Goal: Use online tool/utility: Utilize a website feature to perform a specific function

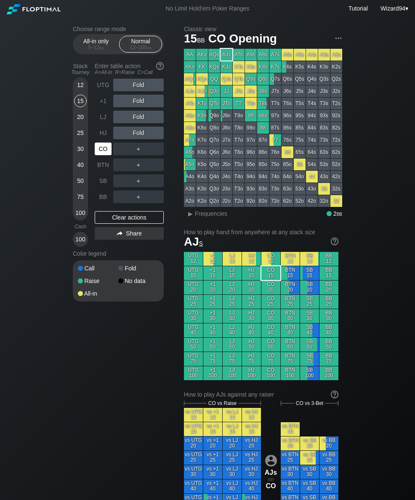
click at [104, 153] on div "CO" at bounding box center [103, 149] width 17 height 13
click at [59, 205] on div "Choose range mode All-in only 5 – 12 bb Normal 12 – 100 bb Stack Tourney Enter …" at bounding box center [207, 489] width 415 height 945
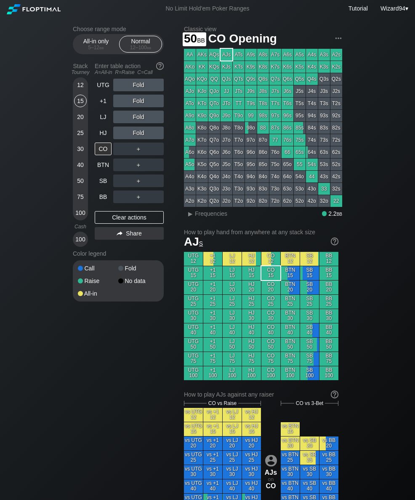
click at [80, 183] on div "50" at bounding box center [80, 181] width 13 height 13
click at [103, 87] on div "UTG" at bounding box center [103, 85] width 17 height 13
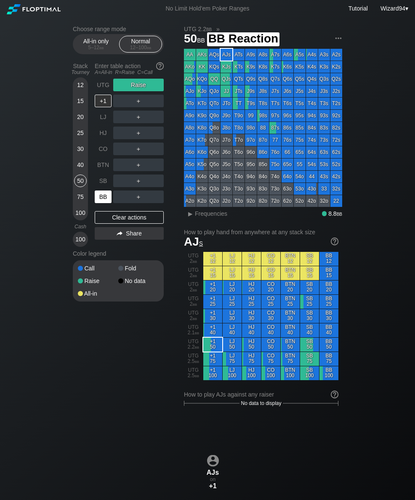
click at [101, 203] on div "BB" at bounding box center [103, 197] width 17 height 13
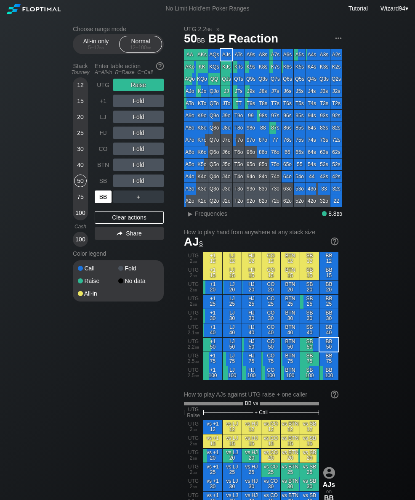
click at [77, 219] on div "100" at bounding box center [80, 213] width 13 height 13
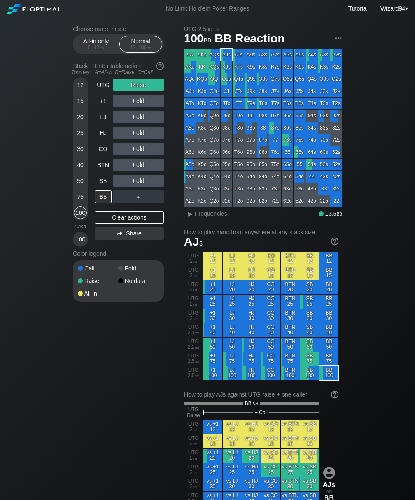
click at [82, 216] on div "100" at bounding box center [80, 213] width 13 height 13
click at [158, 104] on div "C ✕" at bounding box center [155, 101] width 16 height 13
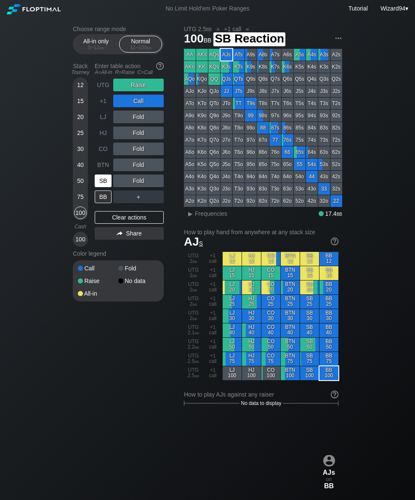
click at [100, 184] on div "SB" at bounding box center [103, 181] width 17 height 13
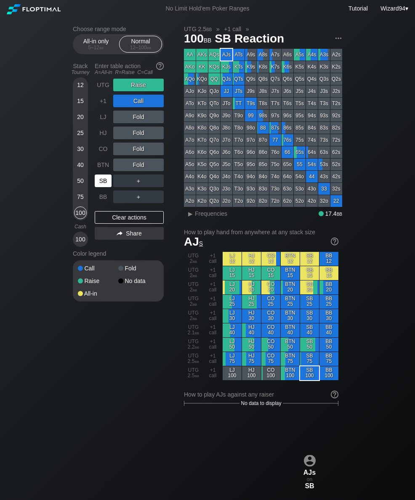
click at [98, 180] on div "SB" at bounding box center [103, 181] width 17 height 13
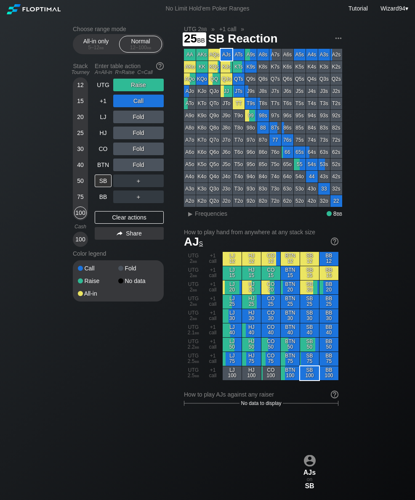
click at [81, 139] on div "25" at bounding box center [80, 133] width 13 height 13
click at [100, 88] on div "UTG" at bounding box center [103, 85] width 17 height 13
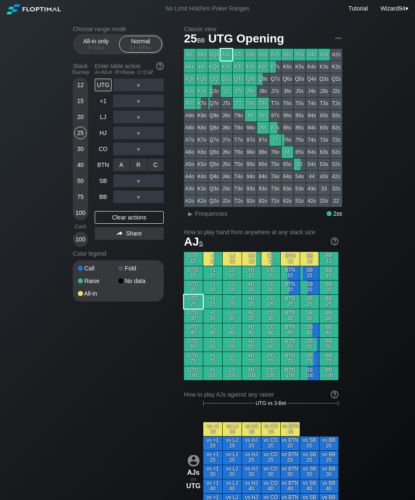
click at [135, 164] on div "R ✕" at bounding box center [138, 165] width 16 height 13
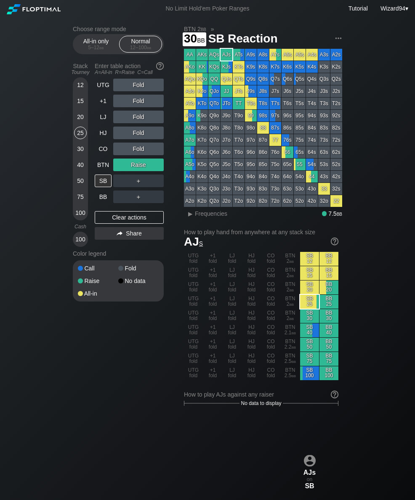
click at [77, 153] on div "30" at bounding box center [80, 149] width 13 height 13
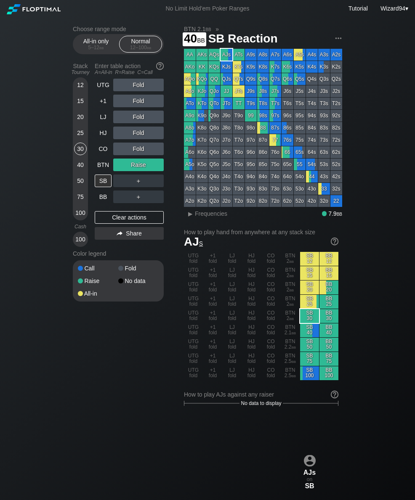
click at [82, 171] on div "40" at bounding box center [80, 165] width 13 height 13
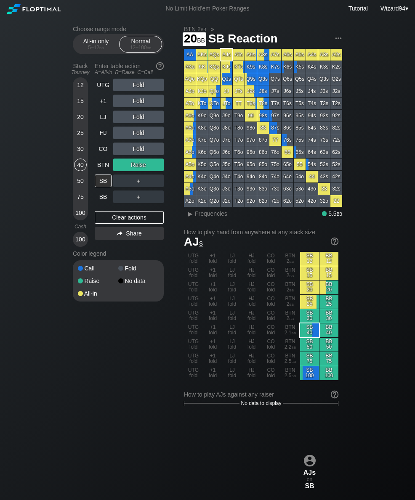
click at [75, 120] on div "20" at bounding box center [80, 117] width 13 height 13
click at [102, 153] on div "CO" at bounding box center [103, 149] width 17 height 13
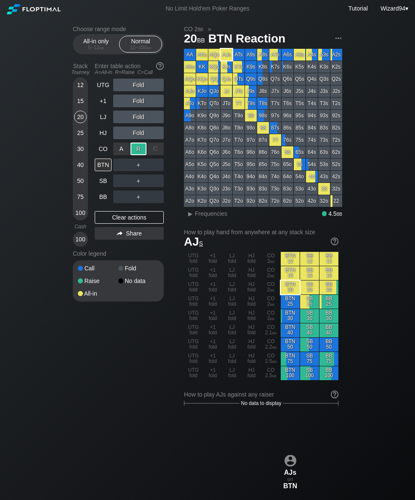
click at [101, 192] on div "BB" at bounding box center [104, 197] width 19 height 16
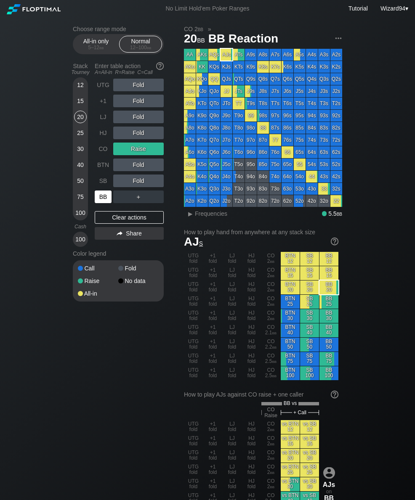
click at [100, 202] on div "BB" at bounding box center [103, 197] width 17 height 13
click at [95, 203] on div "BB" at bounding box center [103, 197] width 17 height 13
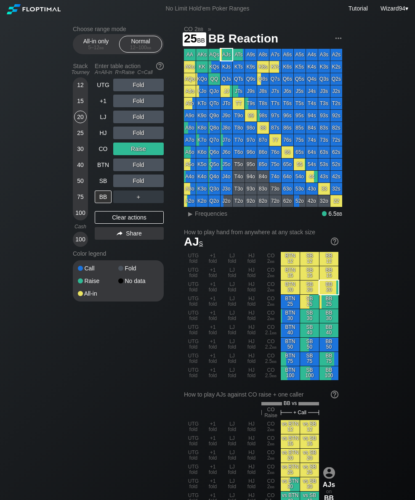
click at [78, 139] on div "25" at bounding box center [80, 133] width 13 height 13
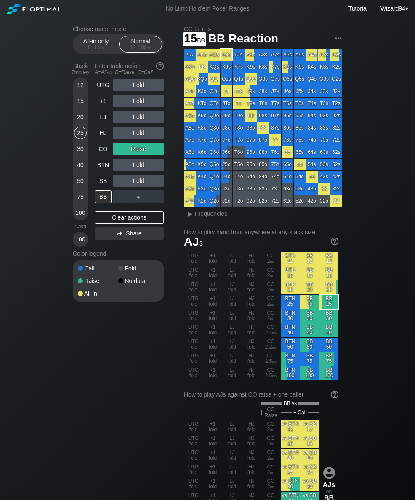
click at [80, 103] on div "15" at bounding box center [80, 101] width 13 height 13
click at [75, 216] on div "100" at bounding box center [80, 213] width 13 height 13
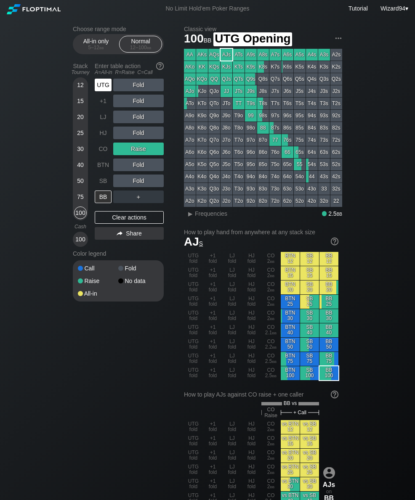
click at [107, 90] on div "UTG" at bounding box center [103, 85] width 17 height 13
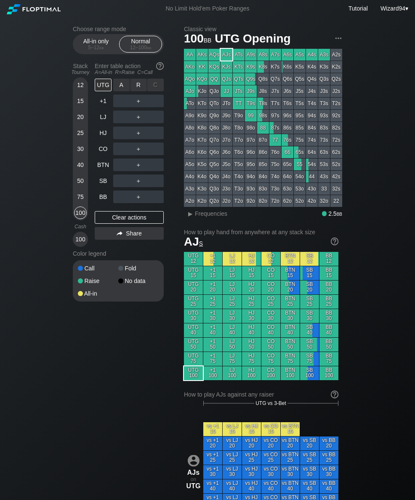
click at [140, 88] on div "R ✕" at bounding box center [138, 85] width 16 height 13
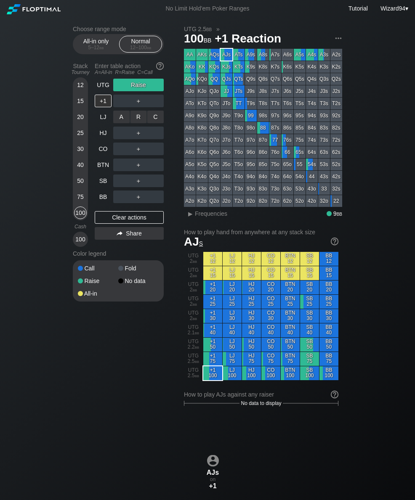
click at [138, 122] on div "R ✕" at bounding box center [138, 117] width 16 height 13
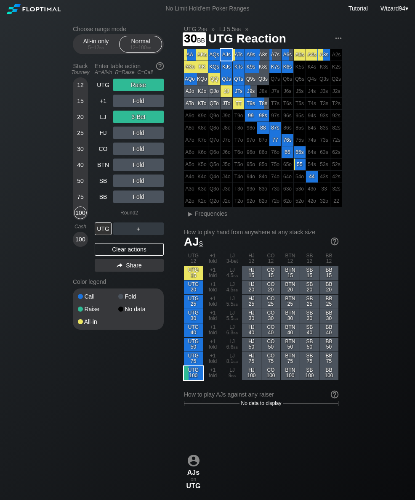
click at [79, 149] on div "30" at bounding box center [80, 149] width 13 height 13
click at [96, 117] on div "LJ" at bounding box center [103, 117] width 17 height 13
click at [78, 167] on div "40" at bounding box center [80, 165] width 13 height 13
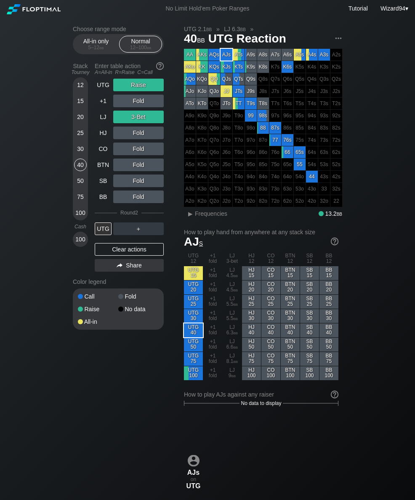
click at [101, 88] on div "UTG" at bounding box center [103, 85] width 17 height 13
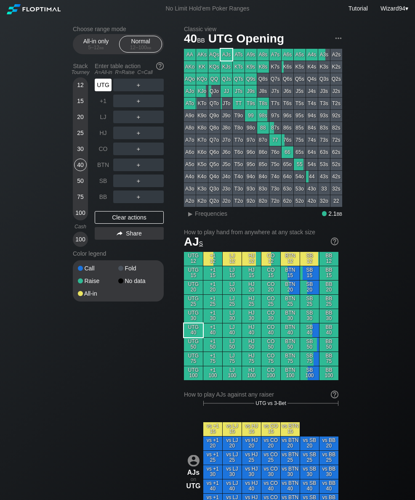
click at [139, 160] on div "＋" at bounding box center [138, 164] width 50 height 19
click at [137, 171] on div "R ✕" at bounding box center [138, 165] width 16 height 13
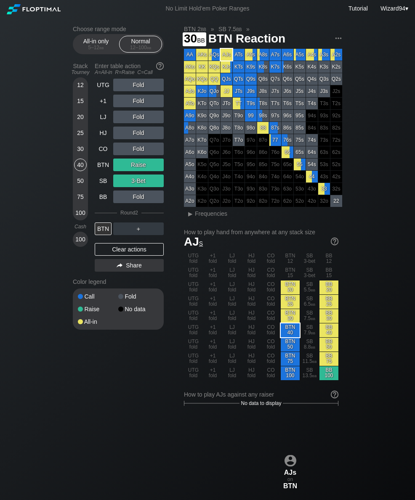
click at [81, 153] on div "30" at bounding box center [80, 149] width 13 height 13
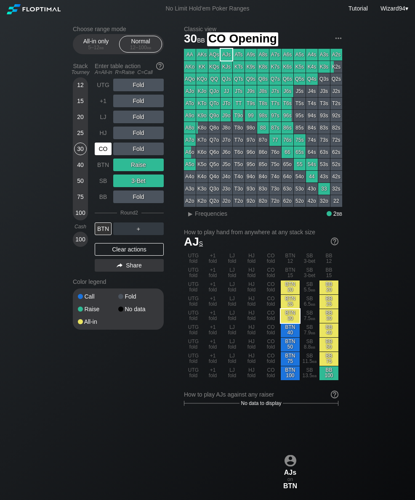
click at [98, 153] on div "CO" at bounding box center [103, 149] width 17 height 13
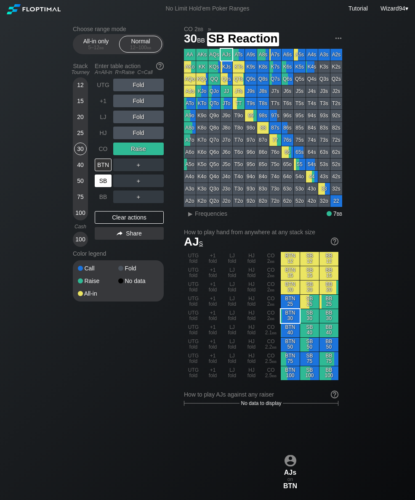
click at [104, 183] on div "SB" at bounding box center [103, 181] width 17 height 13
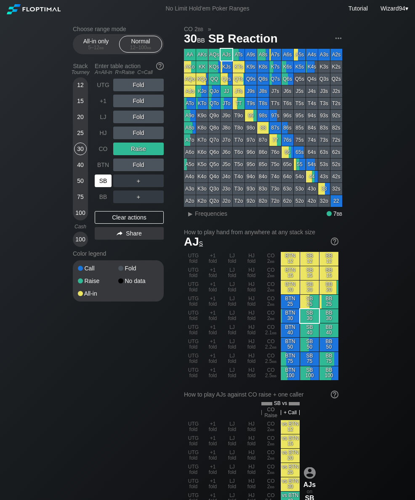
click at [80, 186] on div "50" at bounding box center [80, 181] width 13 height 13
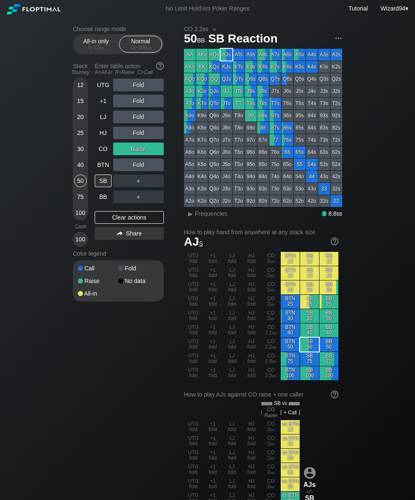
click at [100, 90] on div "UTG" at bounding box center [103, 85] width 17 height 13
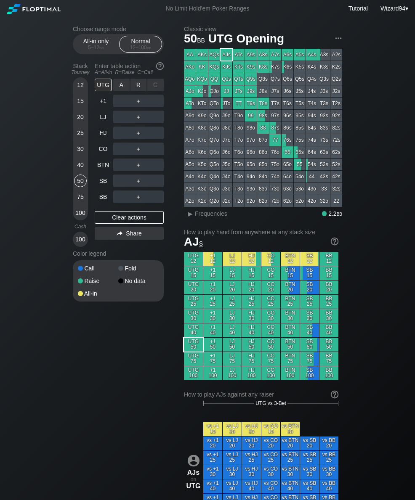
click at [141, 86] on div "R ✕" at bounding box center [138, 85] width 16 height 13
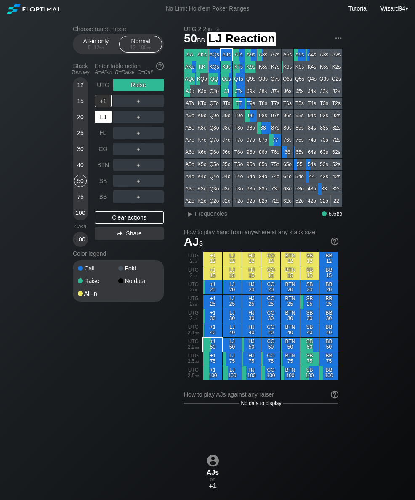
click at [99, 123] on div "LJ" at bounding box center [103, 117] width 17 height 13
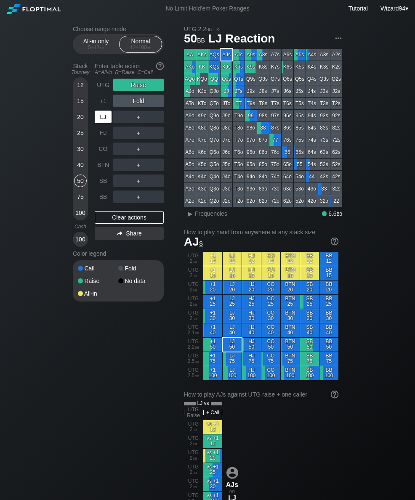
click at [99, 122] on div "LJ" at bounding box center [103, 117] width 17 height 13
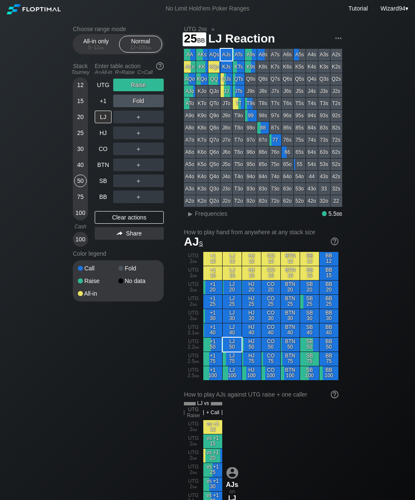
click at [79, 139] on div "25" at bounding box center [80, 133] width 13 height 13
click at [101, 105] on div "+1" at bounding box center [103, 101] width 17 height 13
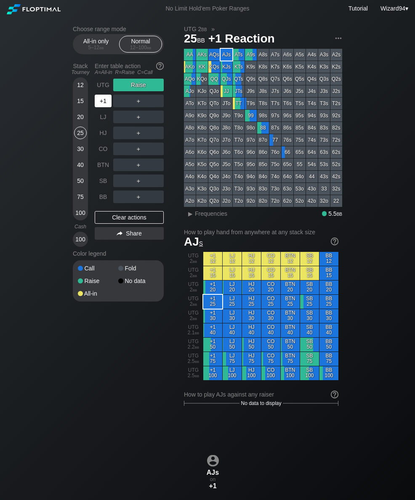
click at [96, 105] on div "+1" at bounding box center [103, 101] width 17 height 13
click at [82, 152] on div "30" at bounding box center [80, 149] width 13 height 13
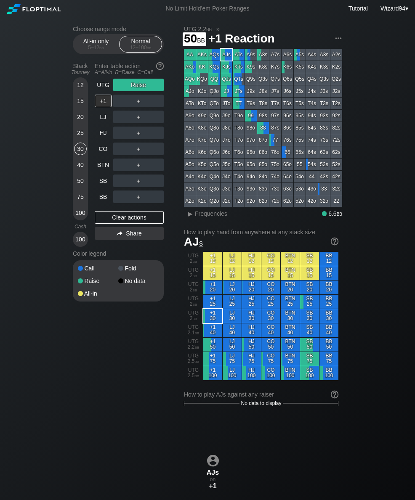
click at [80, 179] on div "50" at bounding box center [80, 181] width 13 height 13
click at [101, 98] on div "+1" at bounding box center [103, 101] width 17 height 13
click at [104, 85] on div "UTG" at bounding box center [103, 85] width 17 height 13
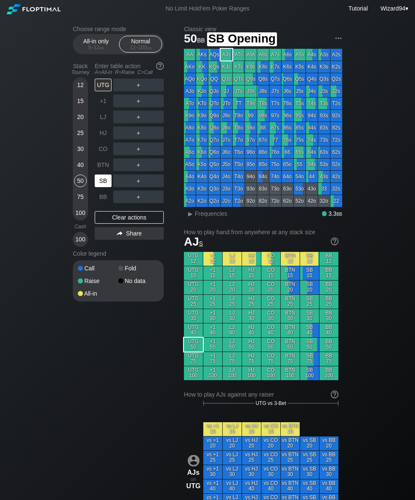
click at [98, 187] on div "SB" at bounding box center [103, 181] width 17 height 13
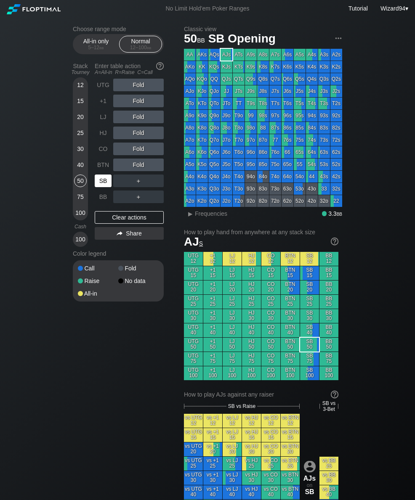
click at [83, 203] on div "75" at bounding box center [80, 197] width 13 height 13
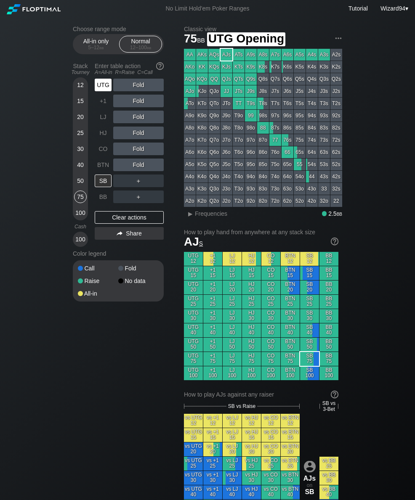
click at [96, 89] on div "UTG" at bounding box center [103, 85] width 17 height 13
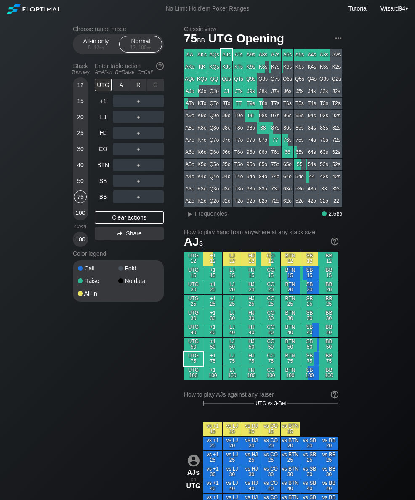
click at [139, 90] on div "R ✕" at bounding box center [138, 85] width 16 height 13
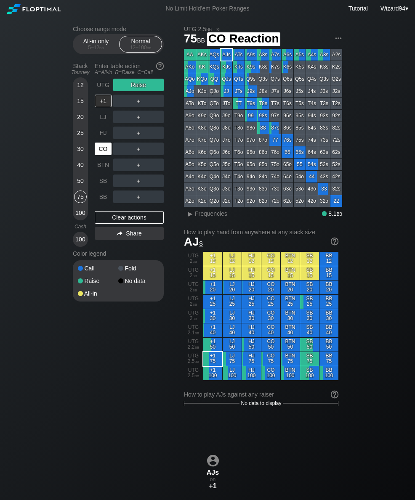
click at [98, 152] on div "CO" at bounding box center [103, 149] width 17 height 13
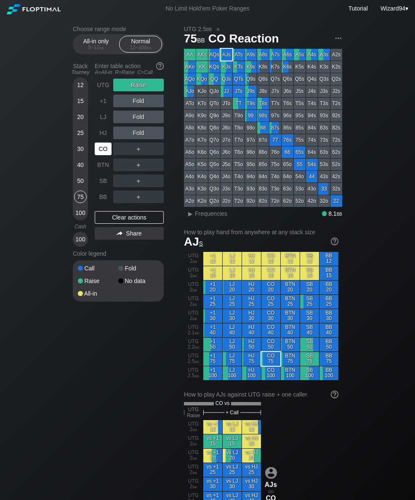
click at [79, 150] on div "30" at bounding box center [80, 149] width 13 height 13
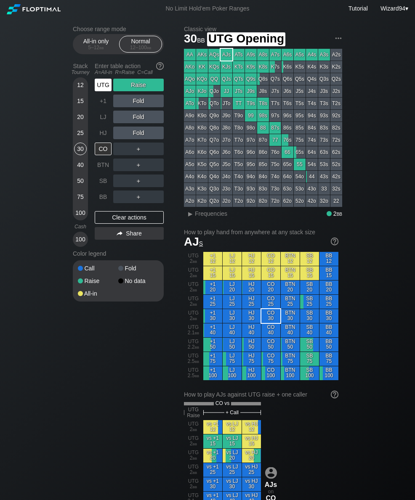
click at [105, 84] on div "UTG" at bounding box center [103, 85] width 17 height 13
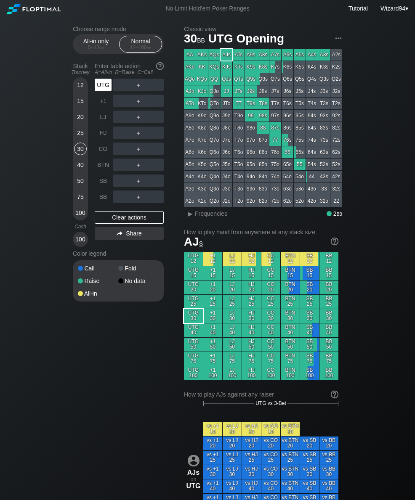
click at [106, 180] on div "SB" at bounding box center [103, 181] width 17 height 13
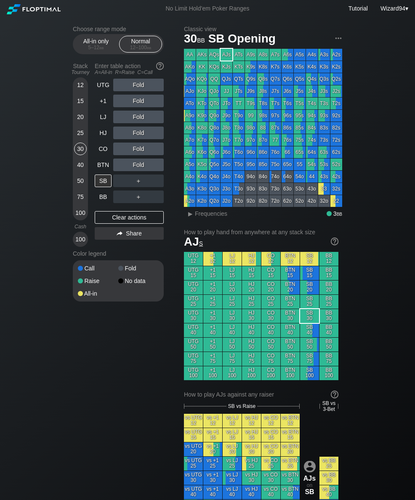
click at [80, 185] on div "50" at bounding box center [80, 181] width 13 height 13
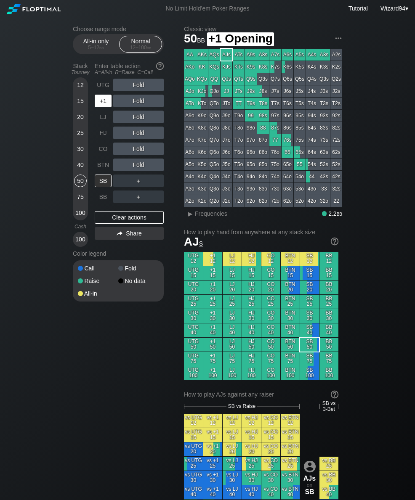
click at [100, 109] on div "+1" at bounding box center [104, 101] width 19 height 16
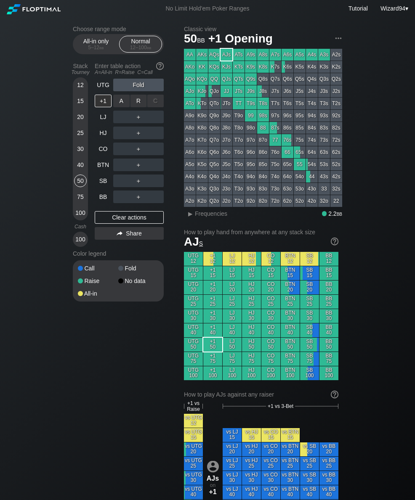
click at [133, 107] on div "R ✕" at bounding box center [138, 101] width 16 height 13
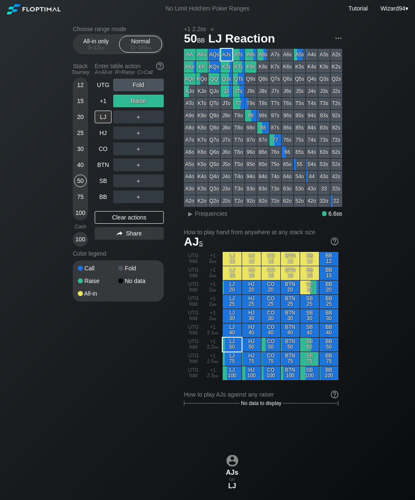
click at [165, 151] on div "Choose range mode All-in only 5 – 12 bb Normal 12 – 100 bb Stack Tourney Enter …" at bounding box center [125, 169] width 104 height 287
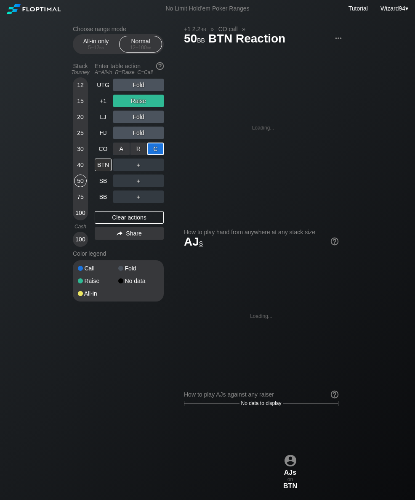
click at [103, 201] on div "BB" at bounding box center [103, 197] width 17 height 13
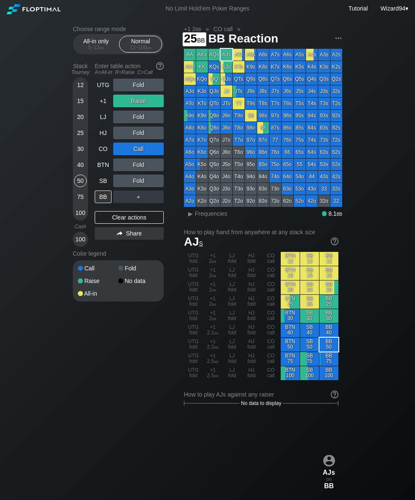
click at [74, 138] on div "25" at bounding box center [80, 133] width 13 height 13
click at [99, 104] on div "+1" at bounding box center [103, 101] width 17 height 13
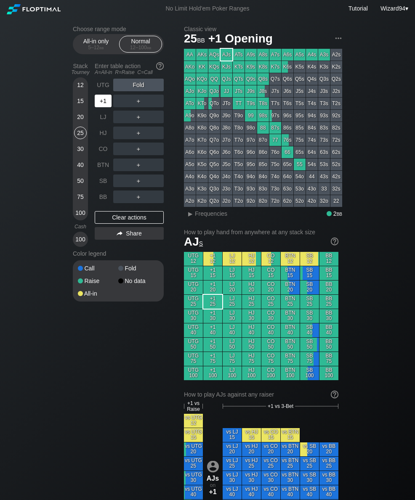
click at [98, 101] on div "+1" at bounding box center [103, 101] width 17 height 13
click at [100, 87] on div "UTG" at bounding box center [103, 85] width 17 height 13
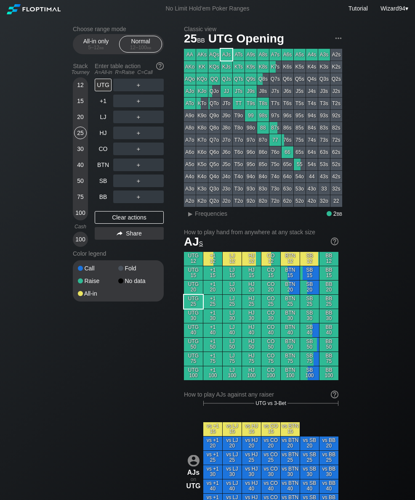
click at [79, 187] on div "50" at bounding box center [80, 181] width 13 height 13
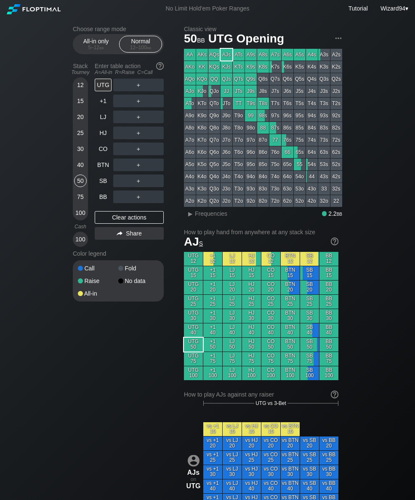
click at [142, 96] on div "＋" at bounding box center [138, 100] width 50 height 19
click at [138, 85] on div "R ✕" at bounding box center [138, 85] width 16 height 13
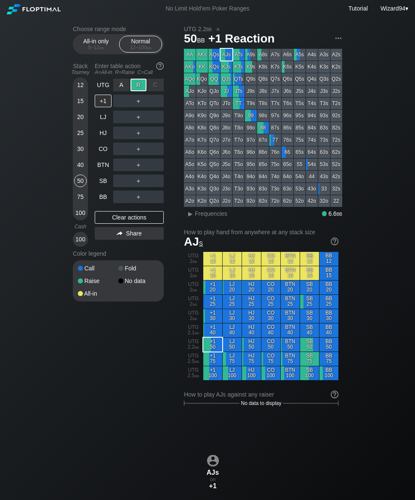
click at [106, 139] on div "HJ" at bounding box center [103, 133] width 17 height 13
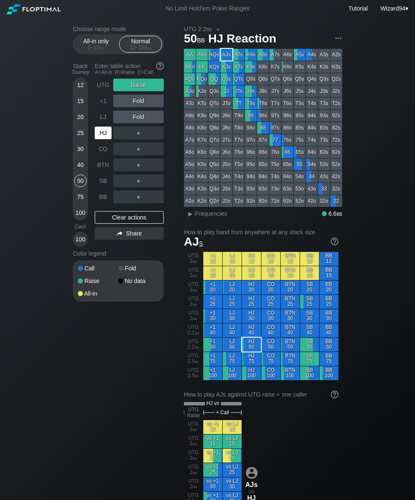
click at [106, 146] on div "CO" at bounding box center [103, 149] width 17 height 13
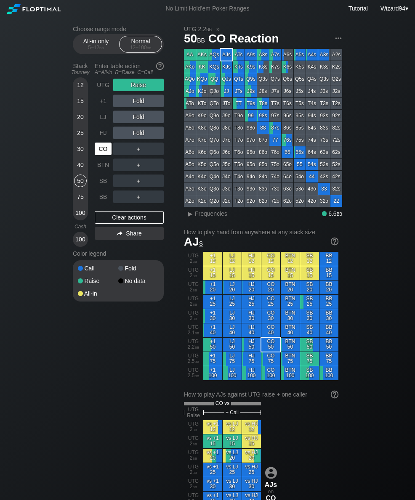
click at [99, 129] on div "HJ" at bounding box center [104, 133] width 19 height 16
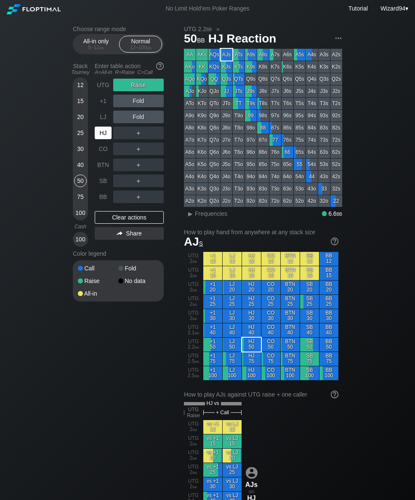
click at [100, 120] on div "LJ" at bounding box center [103, 117] width 17 height 13
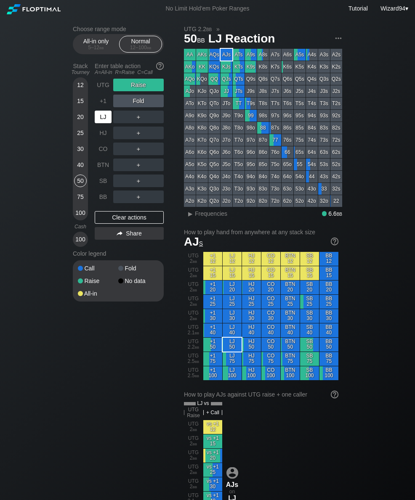
click at [99, 119] on div "LJ" at bounding box center [103, 117] width 17 height 13
click at [74, 155] on div "12 15 20 25 30 40 50 75 100" at bounding box center [80, 148] width 15 height 143
click at [88, 152] on div "Stack Tourney Enter table action A=All-in R=Raise C=Call [PHONE_NUMBER] [PHONE_…" at bounding box center [118, 153] width 91 height 188
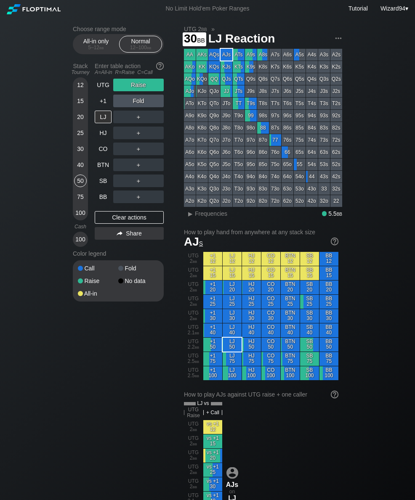
click at [82, 155] on div "30" at bounding box center [80, 149] width 13 height 13
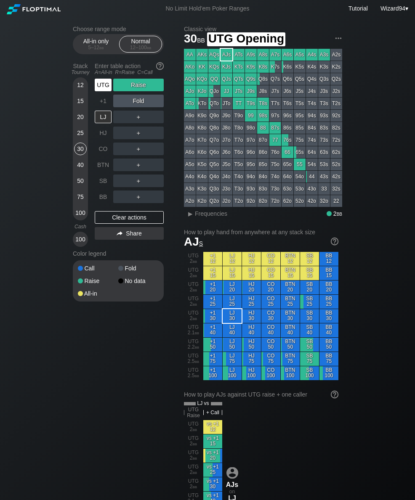
click at [106, 91] on div "UTG" at bounding box center [103, 85] width 17 height 13
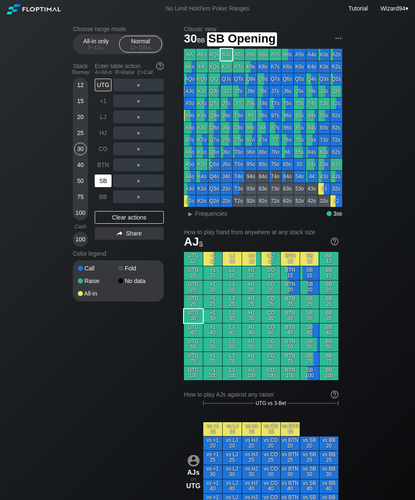
click at [104, 186] on div "SB" at bounding box center [103, 181] width 17 height 13
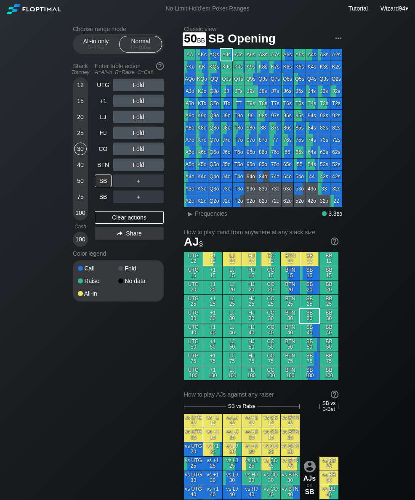
click at [78, 179] on div "50" at bounding box center [80, 181] width 13 height 13
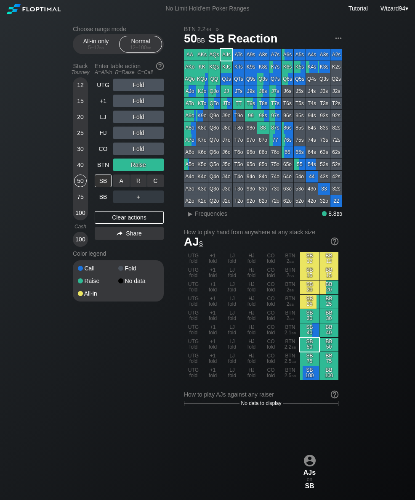
click at [135, 184] on div "R ✕" at bounding box center [138, 181] width 16 height 13
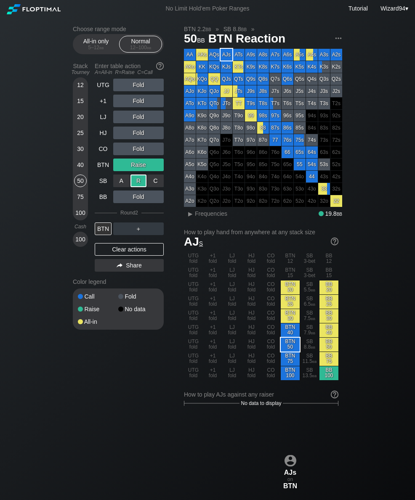
click at [82, 143] on div "25" at bounding box center [80, 135] width 13 height 16
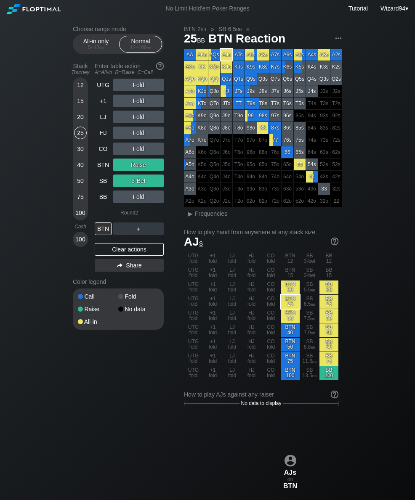
click at [82, 143] on div "25" at bounding box center [80, 135] width 13 height 16
click at [106, 107] on div "+1" at bounding box center [103, 101] width 17 height 13
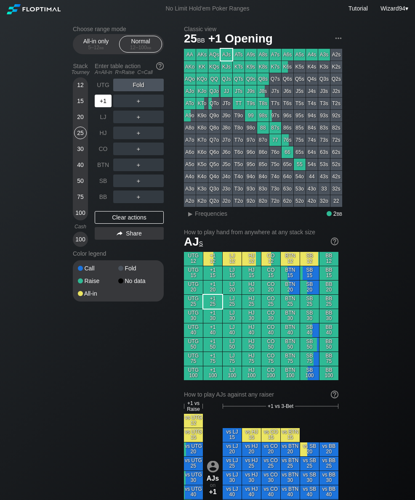
click at [106, 107] on div "+1" at bounding box center [103, 101] width 17 height 13
click at [104, 107] on div "+1" at bounding box center [103, 101] width 17 height 13
click at [133, 154] on div "R ✕" at bounding box center [138, 149] width 16 height 13
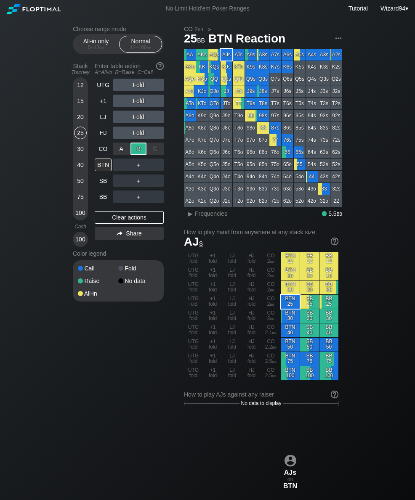
click at [102, 183] on div "SB" at bounding box center [103, 181] width 17 height 13
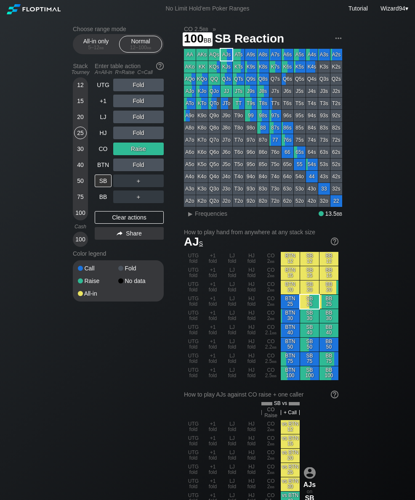
click at [81, 216] on div "100" at bounding box center [80, 213] width 13 height 13
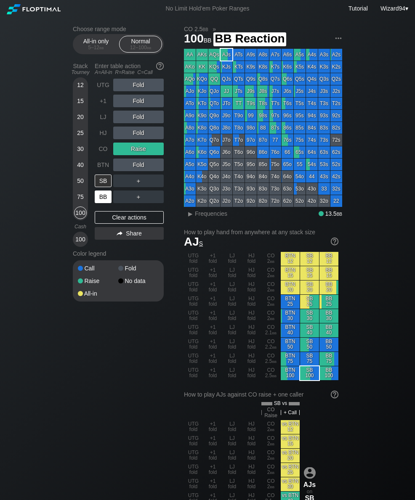
click at [104, 201] on div "BB" at bounding box center [103, 197] width 17 height 13
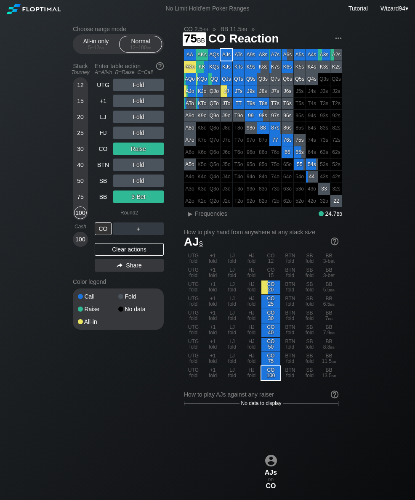
click at [79, 198] on div "75" at bounding box center [80, 197] width 13 height 13
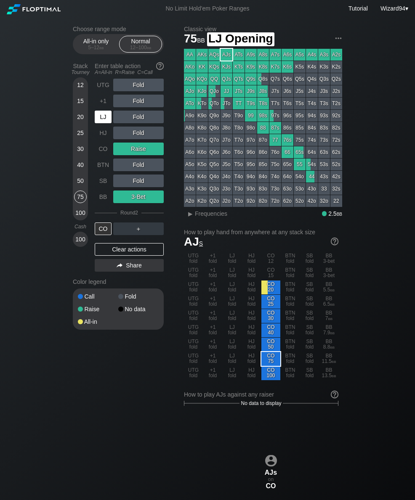
click at [98, 119] on div "LJ" at bounding box center [103, 117] width 17 height 13
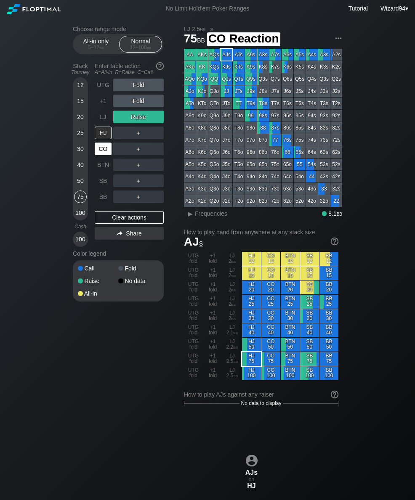
click at [102, 148] on div "CO" at bounding box center [103, 149] width 17 height 13
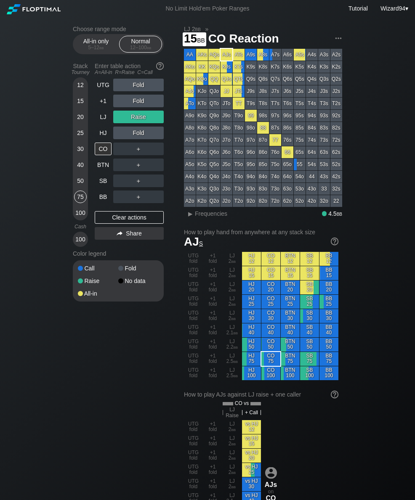
click at [80, 106] on div "15" at bounding box center [80, 101] width 13 height 13
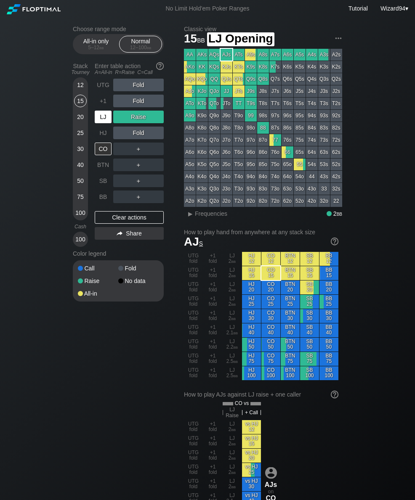
click at [101, 123] on div "LJ" at bounding box center [103, 117] width 17 height 13
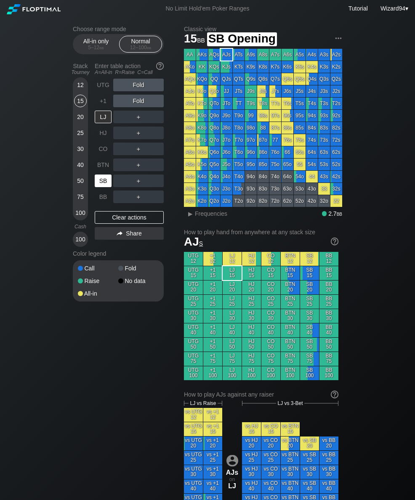
click at [106, 187] on div "SB" at bounding box center [103, 181] width 17 height 13
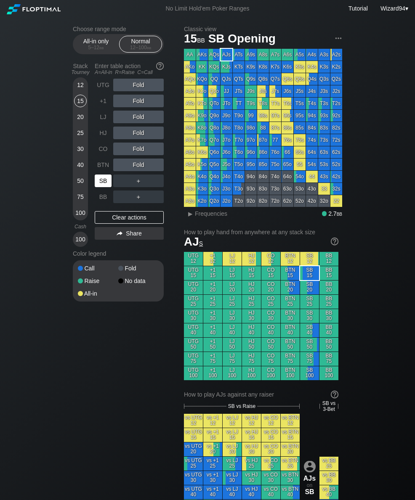
click at [96, 183] on div "SB" at bounding box center [103, 181] width 17 height 13
click at [114, 181] on div "A ✕" at bounding box center [121, 181] width 16 height 13
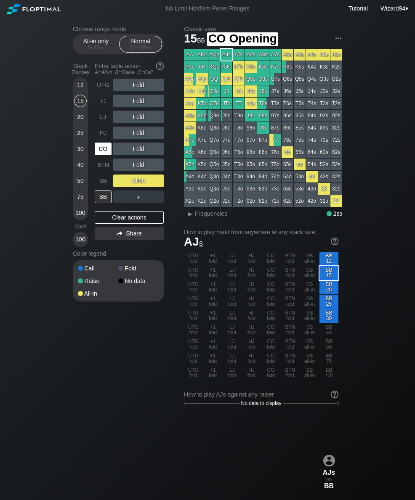
click at [104, 151] on div "CO" at bounding box center [103, 149] width 17 height 13
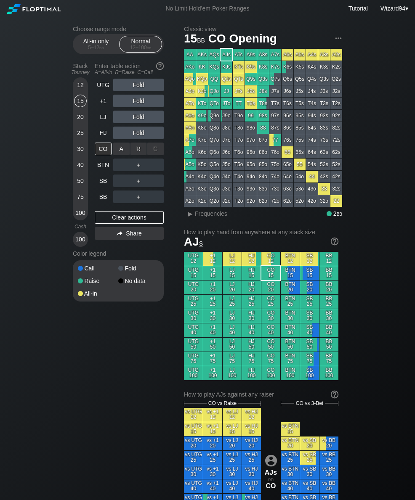
click at [133, 152] on div "R ✕" at bounding box center [138, 149] width 16 height 13
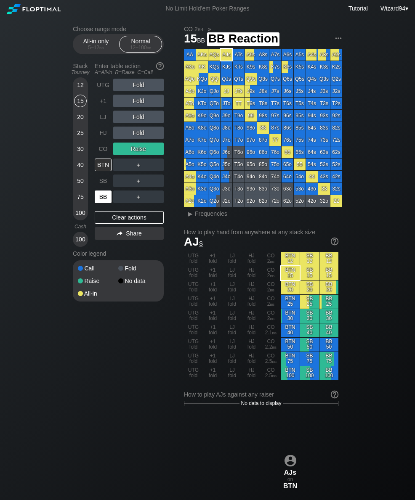
click at [100, 201] on div "BB" at bounding box center [103, 197] width 17 height 13
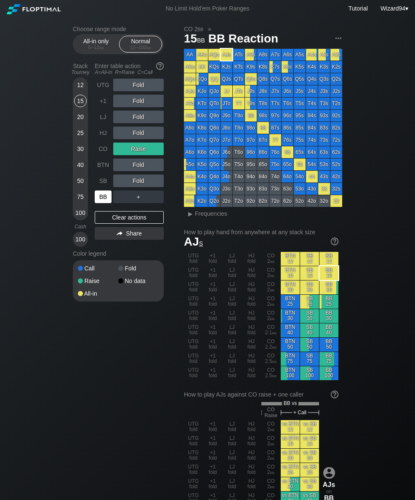
click at [81, 199] on div "75" at bounding box center [80, 197] width 13 height 13
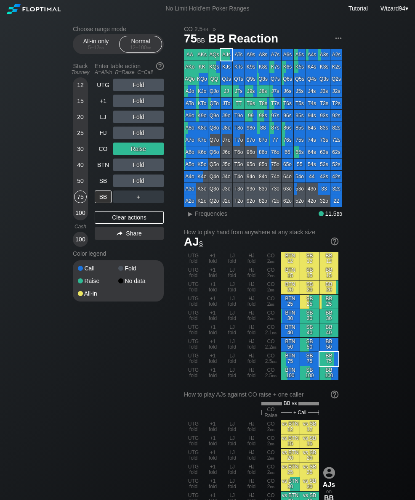
click at [82, 134] on div "25" at bounding box center [80, 133] width 13 height 13
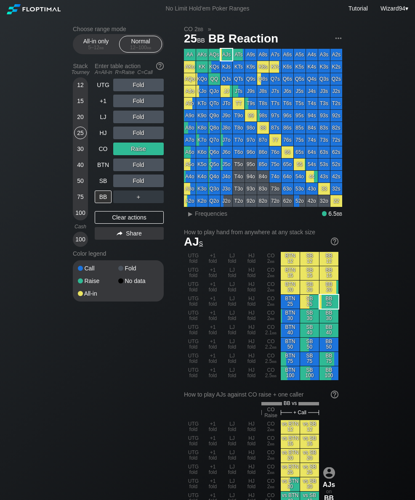
click at [82, 134] on div "25" at bounding box center [80, 133] width 13 height 13
click at [106, 138] on div "HJ" at bounding box center [103, 133] width 17 height 13
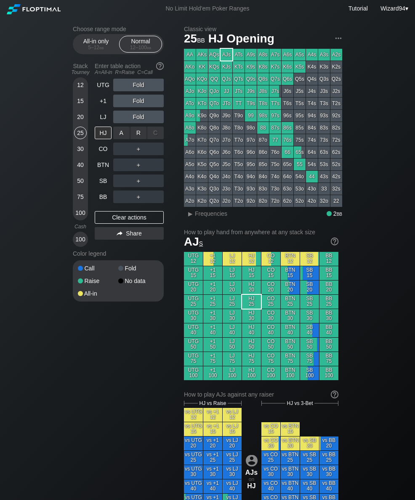
click at [139, 135] on div "R ✕" at bounding box center [138, 133] width 16 height 13
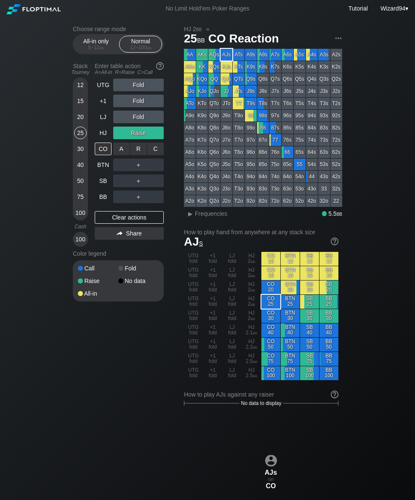
click at [135, 152] on div "R ✕" at bounding box center [138, 149] width 16 height 13
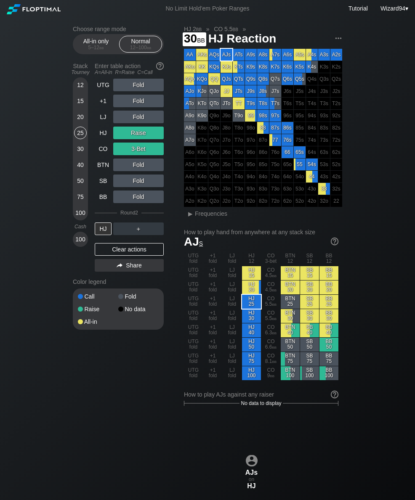
click at [81, 153] on div "30" at bounding box center [80, 149] width 13 height 13
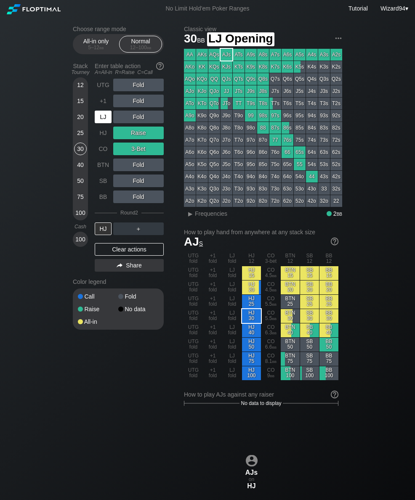
click at [103, 123] on div "LJ" at bounding box center [103, 117] width 17 height 13
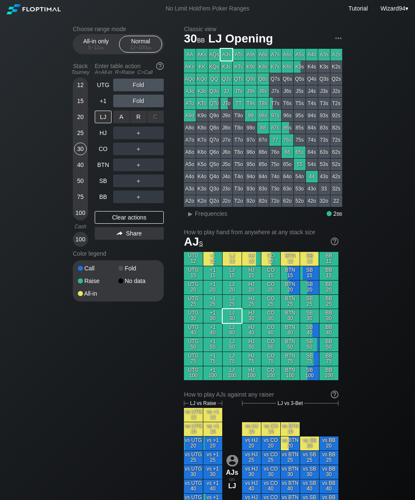
click at [140, 115] on div "R ✕" at bounding box center [138, 117] width 16 height 13
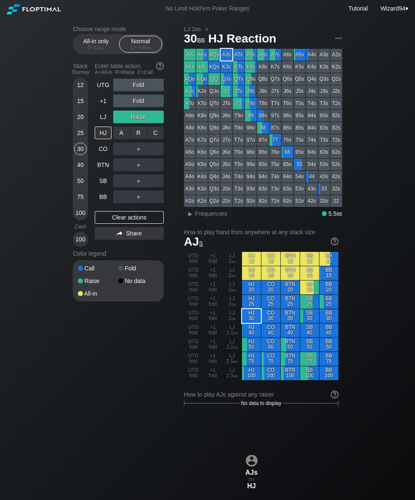
click at [139, 135] on div "R ✕" at bounding box center [138, 133] width 16 height 13
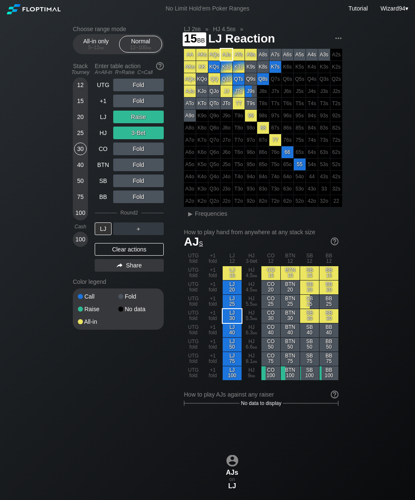
click at [80, 111] on div "15" at bounding box center [80, 103] width 13 height 16
click at [110, 123] on div "LJ" at bounding box center [103, 117] width 17 height 13
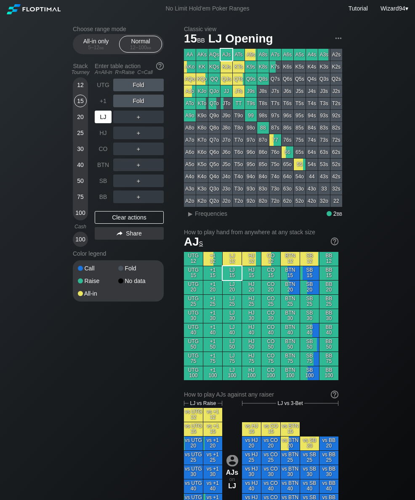
click at [106, 123] on div "LJ" at bounding box center [103, 117] width 17 height 13
click at [140, 122] on div "R ✕" at bounding box center [138, 117] width 16 height 13
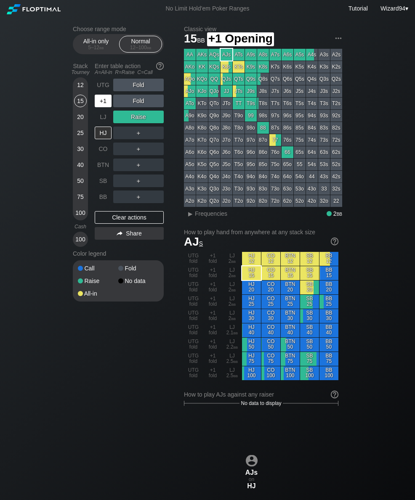
click at [105, 104] on div "+1" at bounding box center [103, 101] width 17 height 13
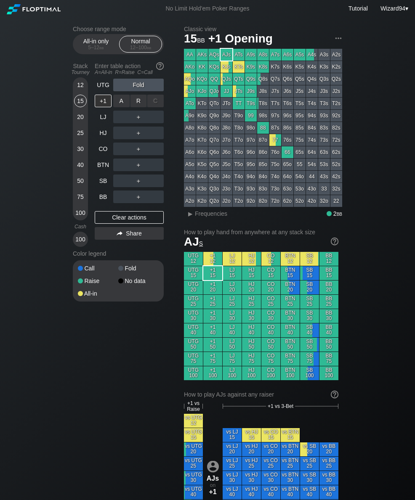
click at [141, 101] on div "R ✕" at bounding box center [138, 101] width 16 height 13
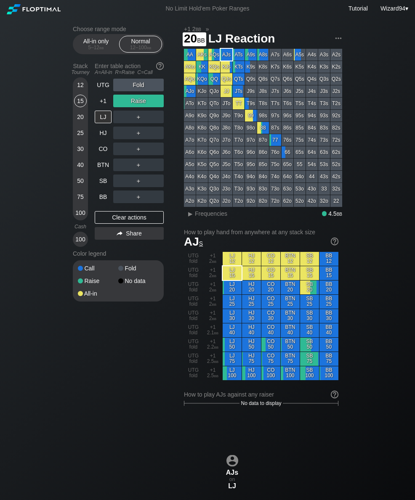
click at [78, 123] on div "20" at bounding box center [80, 117] width 13 height 13
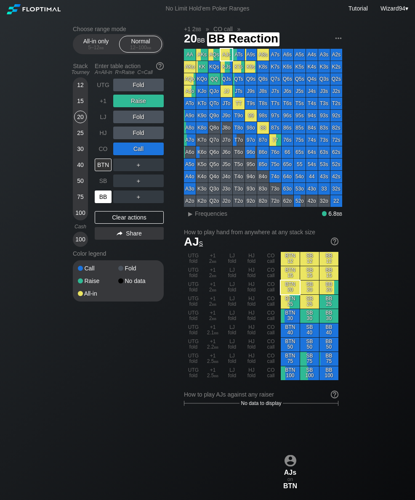
click at [108, 199] on div "BB" at bounding box center [103, 197] width 17 height 13
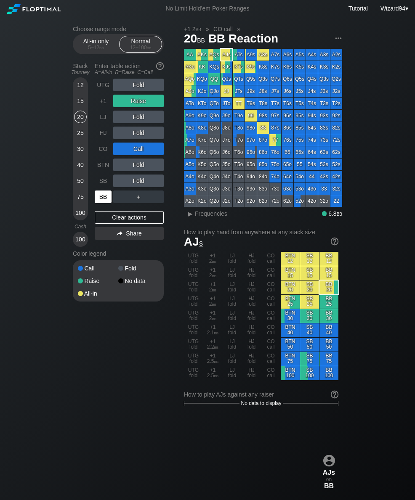
click at [79, 202] on div "75" at bounding box center [80, 197] width 13 height 13
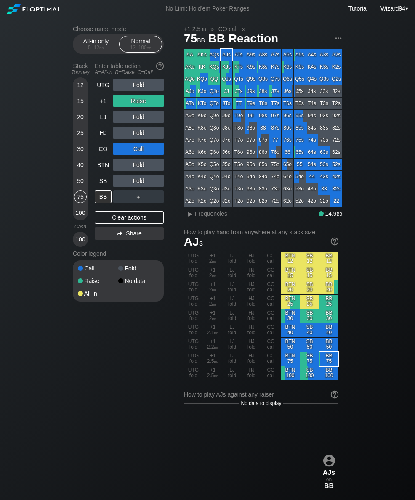
click at [98, 106] on div "+1" at bounding box center [103, 101] width 17 height 13
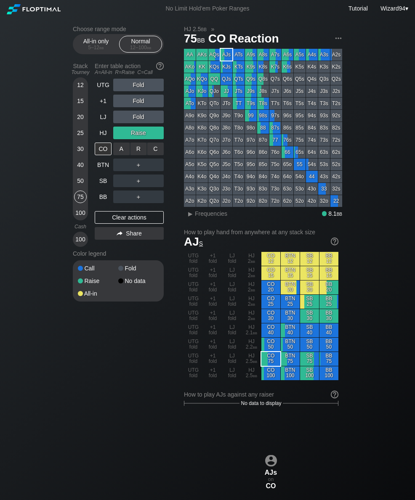
click at [136, 154] on div "R ✕" at bounding box center [138, 149] width 16 height 13
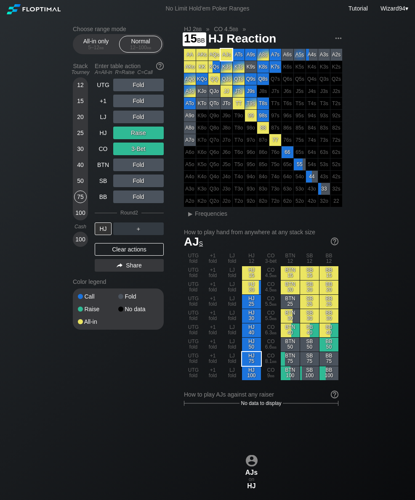
click at [78, 107] on div "15" at bounding box center [80, 101] width 13 height 13
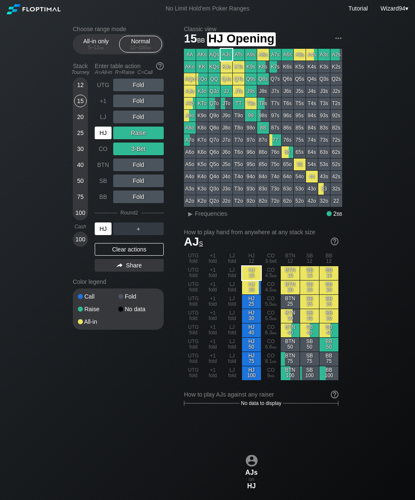
click at [106, 139] on div "HJ" at bounding box center [103, 133] width 17 height 13
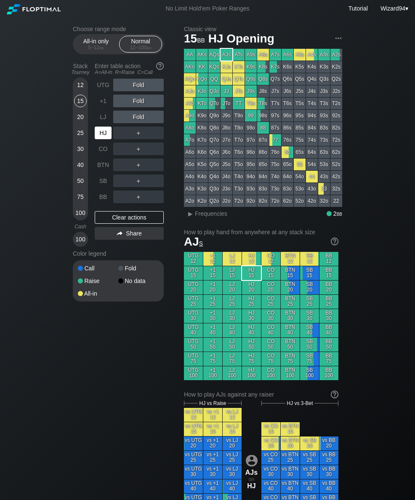
click at [102, 183] on div "SB" at bounding box center [103, 181] width 17 height 13
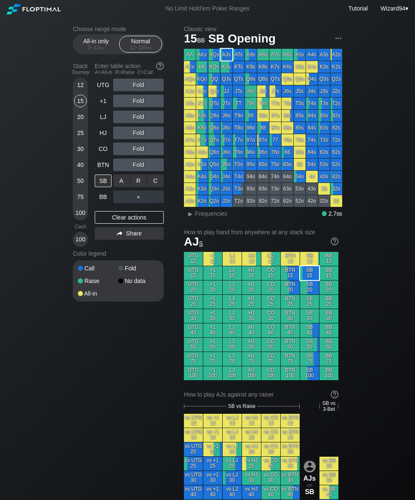
click at [162, 185] on div "C ✕" at bounding box center [155, 181] width 16 height 13
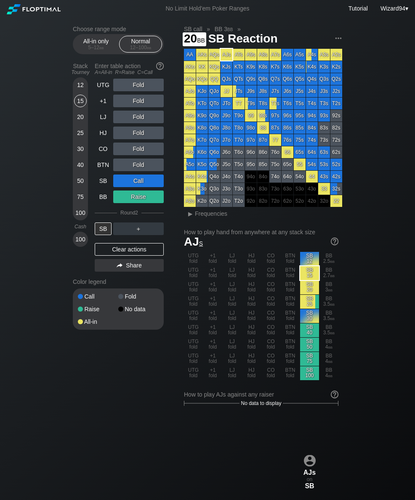
click at [83, 123] on div "20" at bounding box center [80, 117] width 13 height 13
click at [78, 90] on div "12" at bounding box center [80, 85] width 13 height 13
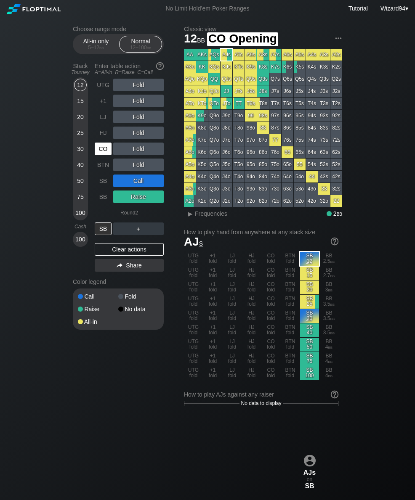
click at [101, 151] on div "CO" at bounding box center [103, 149] width 17 height 13
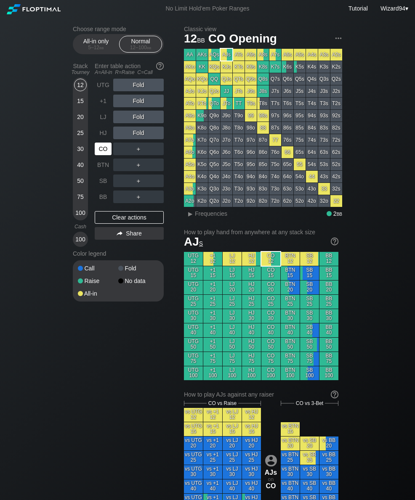
click at [100, 153] on div "CO" at bounding box center [103, 149] width 17 height 13
click at [102, 136] on div "HJ" at bounding box center [103, 133] width 17 height 13
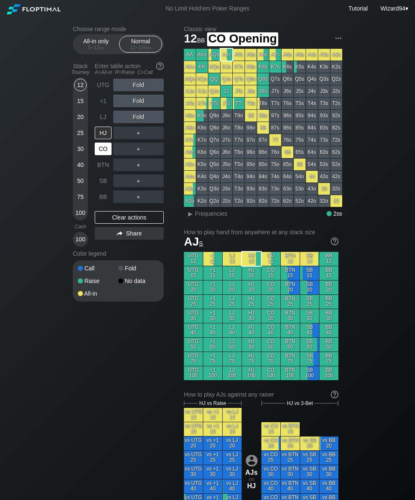
click at [103, 154] on div "CO" at bounding box center [103, 149] width 17 height 13
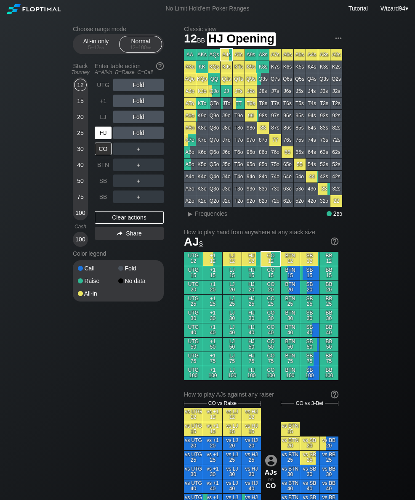
click at [98, 138] on div "HJ" at bounding box center [103, 133] width 17 height 13
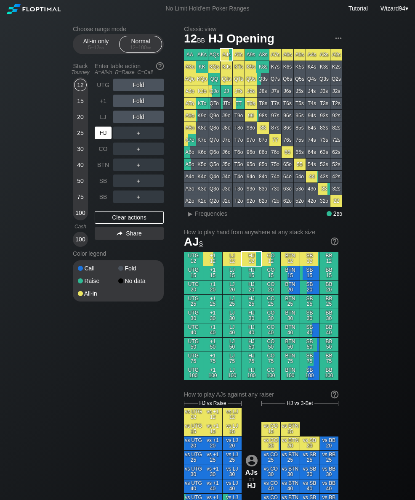
click at [100, 155] on div "CO" at bounding box center [103, 149] width 17 height 13
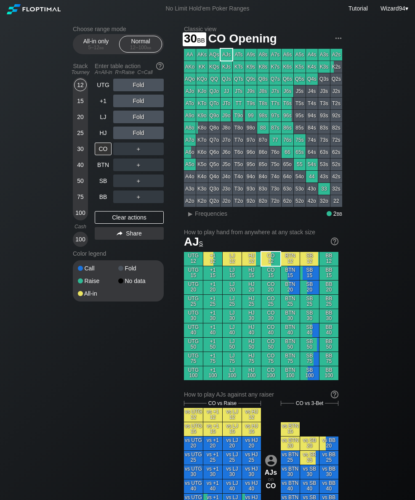
click at [78, 151] on div "30" at bounding box center [80, 149] width 13 height 13
click at [97, 184] on div "SB" at bounding box center [103, 181] width 17 height 13
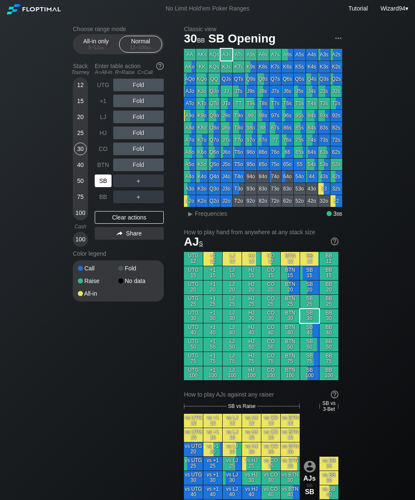
click at [102, 187] on div "SB" at bounding box center [103, 181] width 17 height 13
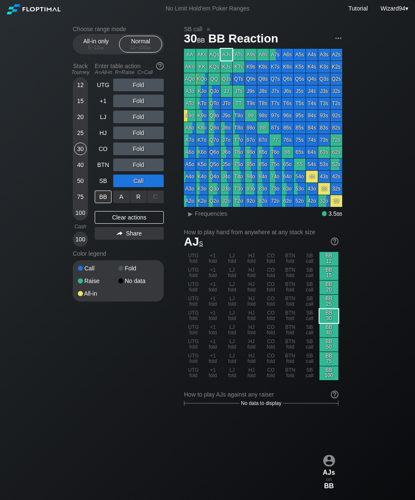
click at [139, 197] on div "R ✕" at bounding box center [138, 197] width 16 height 13
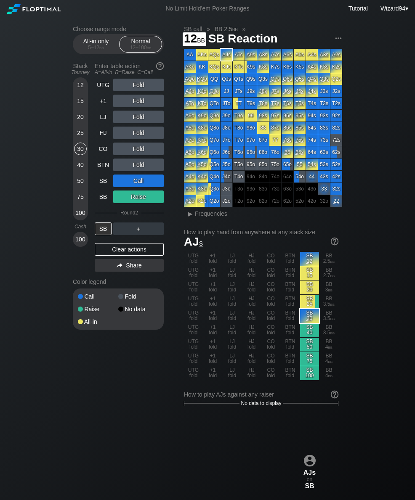
click at [75, 88] on div "12" at bounding box center [80, 85] width 13 height 13
click at [103, 166] on div "BTN" at bounding box center [103, 165] width 17 height 13
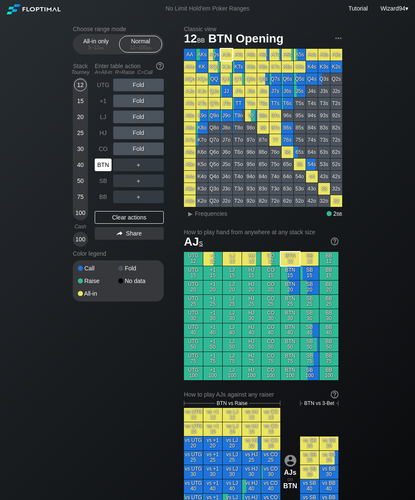
click at [103, 166] on div "BTN" at bounding box center [103, 165] width 17 height 13
click at [105, 169] on div "BTN" at bounding box center [103, 165] width 17 height 13
click at [81, 123] on div "20" at bounding box center [80, 117] width 13 height 13
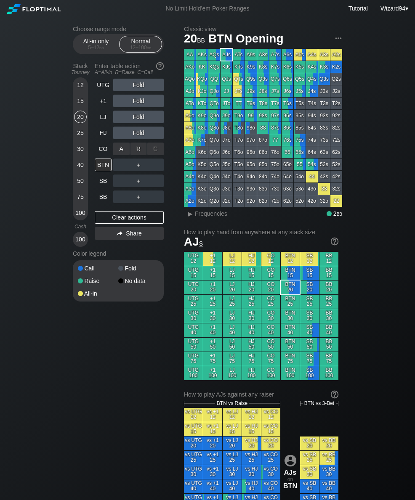
click at [135, 153] on div "R ✕" at bounding box center [138, 149] width 16 height 13
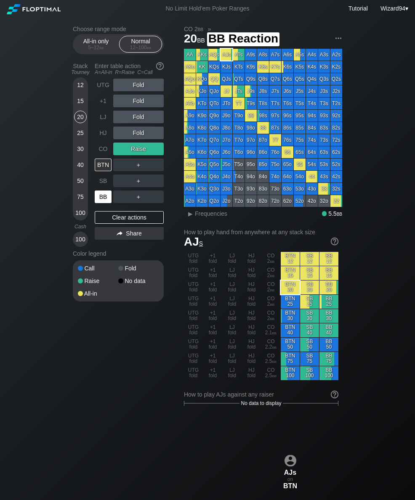
click at [100, 202] on div "BB" at bounding box center [103, 197] width 17 height 13
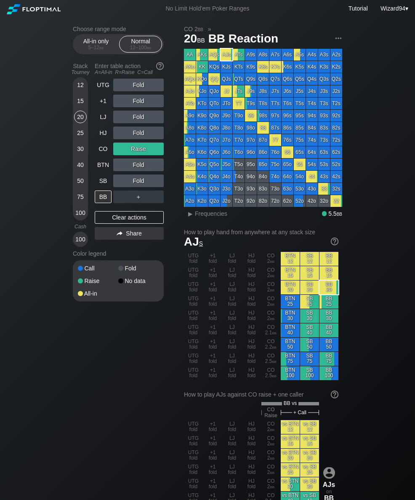
click at [98, 207] on div "UTG Fold +1 Fold LJ Fold HJ Fold CO Raise BTN Fold SB Fold BB ＋ Clear actions S…" at bounding box center [129, 163] width 69 height 168
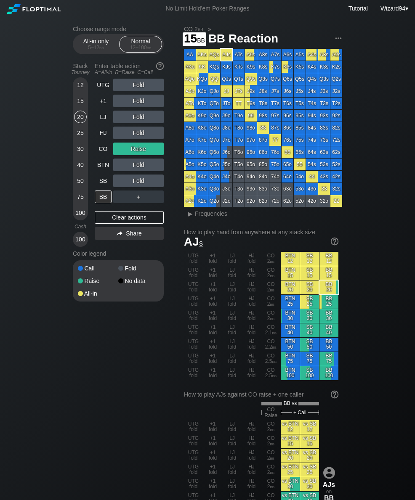
click at [77, 107] on div "15" at bounding box center [80, 101] width 13 height 13
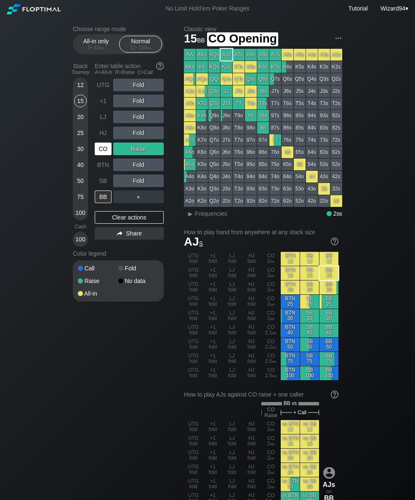
click at [103, 152] on div "CO" at bounding box center [103, 149] width 17 height 13
click at [102, 152] on div "CO" at bounding box center [103, 149] width 17 height 13
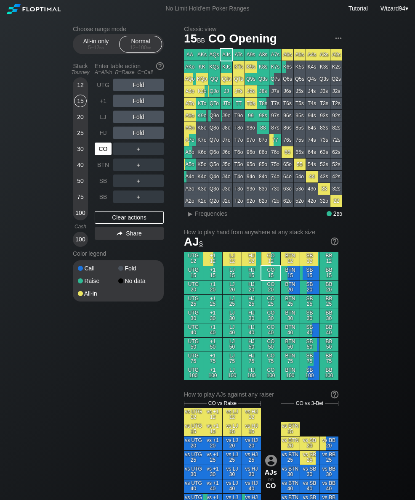
click at [106, 170] on div "BTN" at bounding box center [103, 165] width 17 height 13
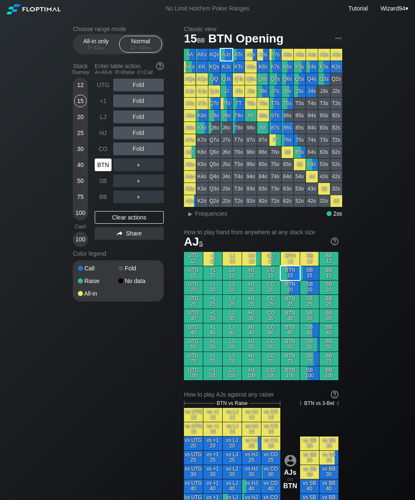
click at [101, 171] on div "BTN" at bounding box center [103, 165] width 17 height 13
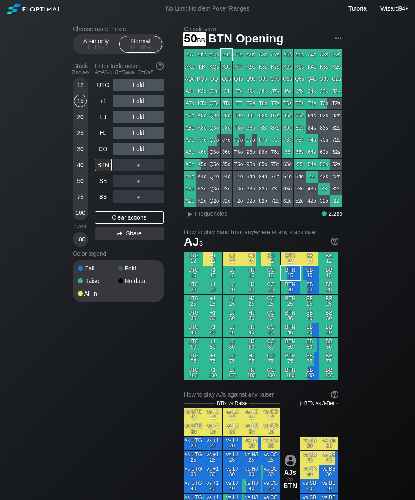
click at [78, 186] on div "50" at bounding box center [80, 181] width 13 height 13
click at [100, 104] on div "+1" at bounding box center [103, 101] width 17 height 13
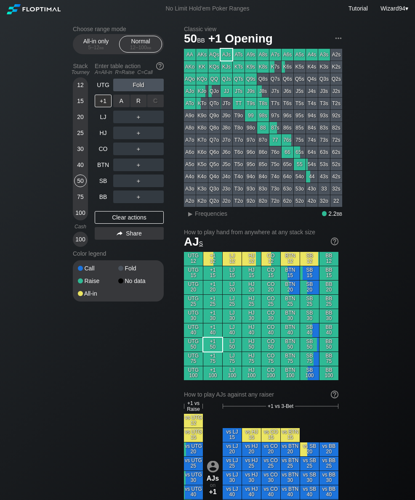
click at [141, 106] on div "R ✕" at bounding box center [138, 101] width 16 height 13
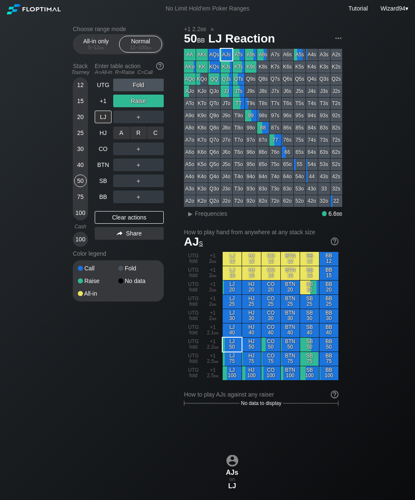
click at [135, 139] on div "R ✕" at bounding box center [138, 133] width 16 height 13
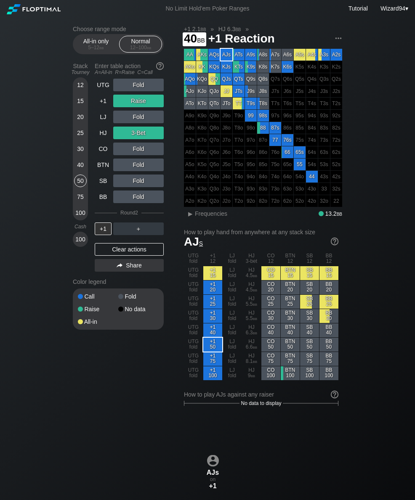
click at [82, 170] on div "40" at bounding box center [80, 165] width 13 height 13
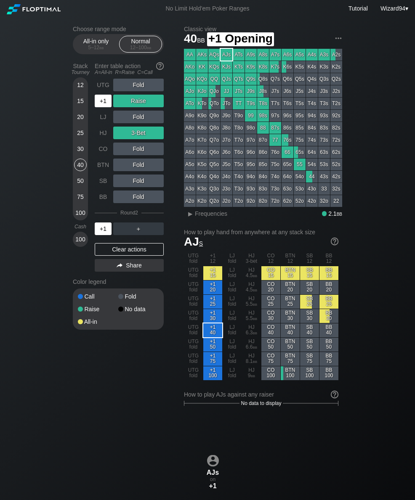
click at [98, 107] on div "+1" at bounding box center [103, 101] width 17 height 13
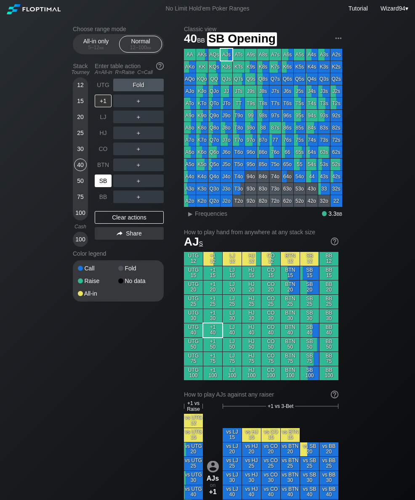
click at [100, 180] on div "SB" at bounding box center [103, 181] width 17 height 13
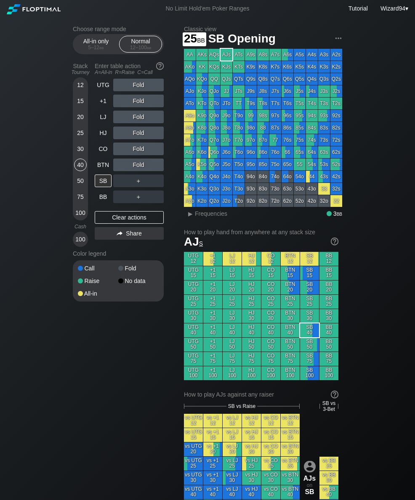
click at [74, 135] on div "25" at bounding box center [80, 133] width 13 height 13
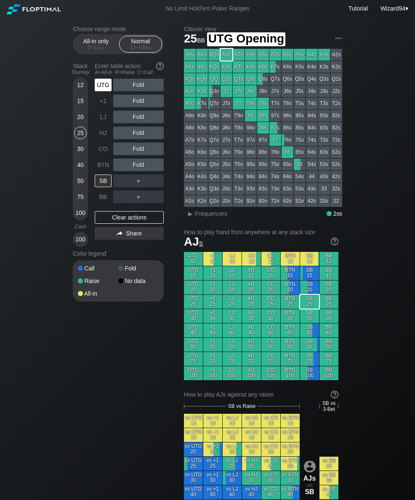
click at [100, 83] on div "UTG" at bounding box center [103, 85] width 17 height 13
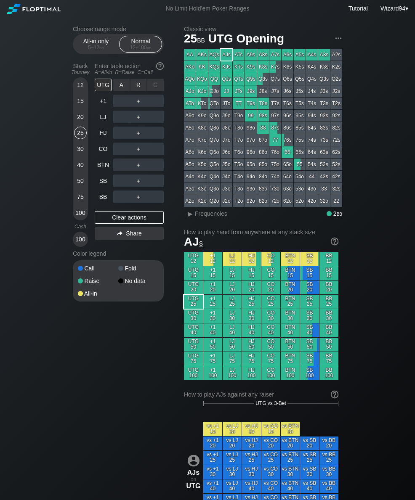
click at [138, 88] on div "R ✕" at bounding box center [138, 85] width 16 height 13
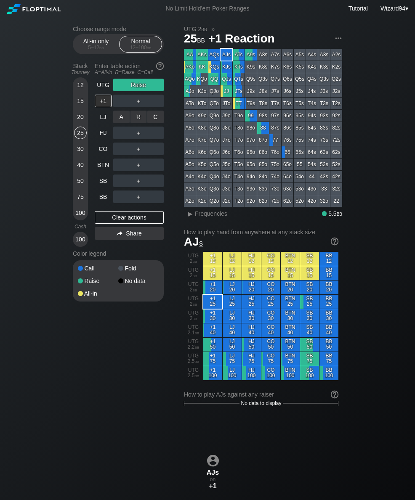
click at [135, 122] on div "R ✕" at bounding box center [138, 117] width 16 height 13
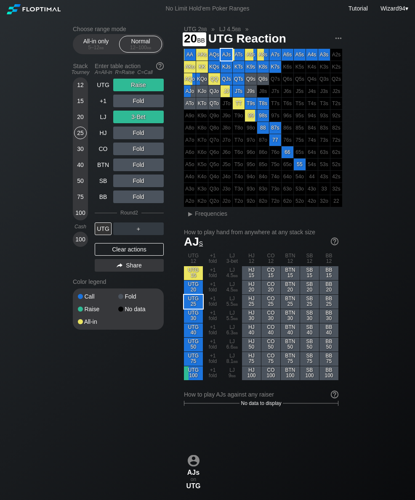
click at [81, 120] on div "20" at bounding box center [80, 117] width 13 height 13
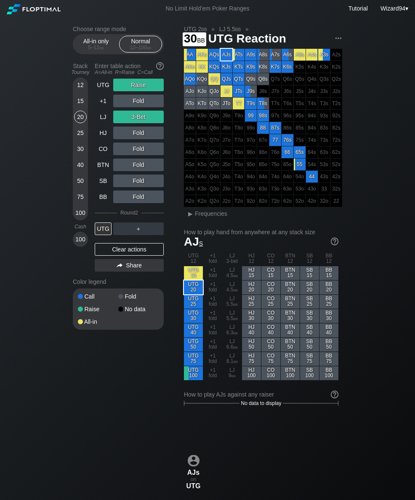
click at [78, 150] on div "30" at bounding box center [80, 149] width 13 height 13
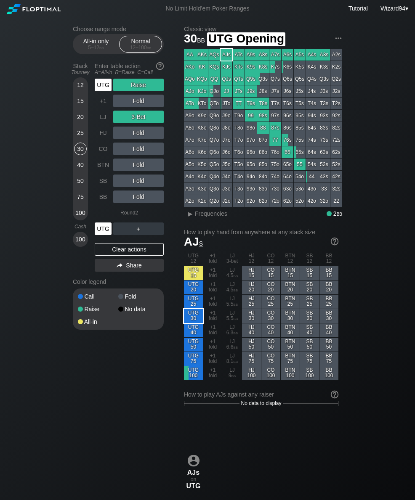
click at [98, 91] on div "UTG" at bounding box center [103, 85] width 17 height 13
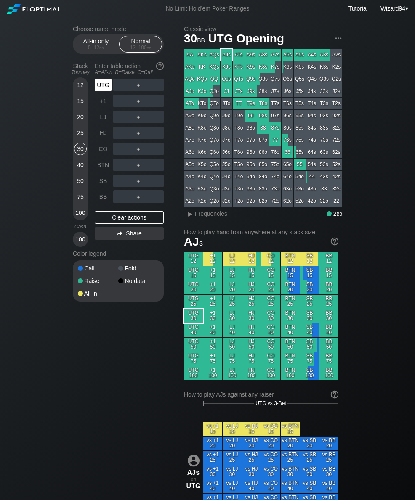
click at [104, 87] on div "UTG" at bounding box center [103, 85] width 17 height 13
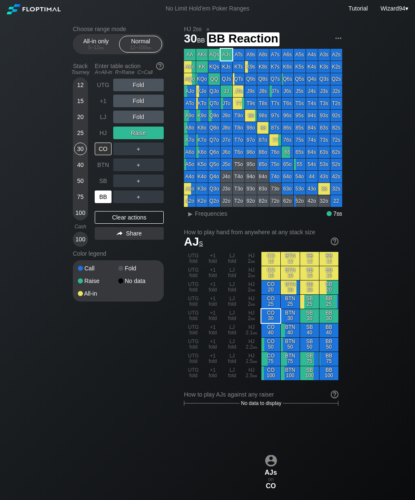
click at [98, 201] on div "BB" at bounding box center [103, 197] width 17 height 13
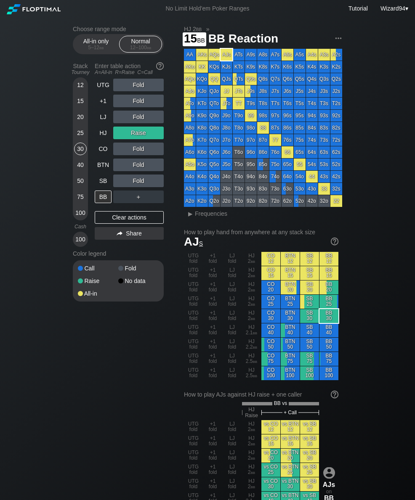
click at [78, 106] on div "15" at bounding box center [80, 101] width 13 height 13
click at [101, 119] on div "LJ" at bounding box center [103, 117] width 17 height 13
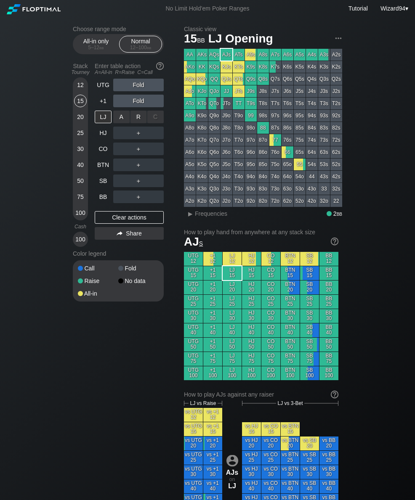
click at [117, 121] on div "A ✕" at bounding box center [121, 117] width 16 height 13
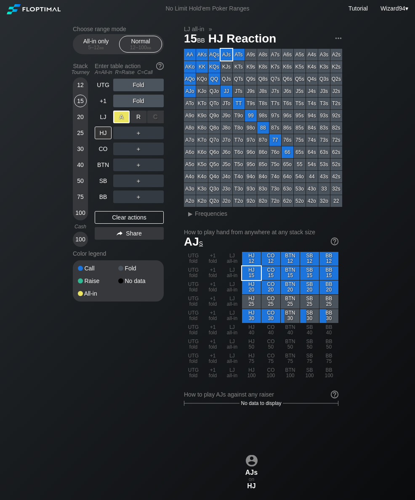
click at [100, 166] on div "BTN" at bounding box center [103, 165] width 17 height 13
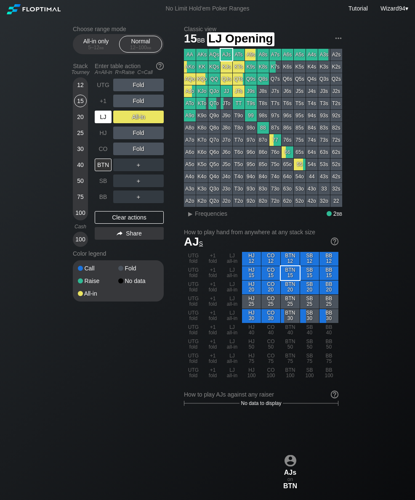
click at [104, 121] on div "LJ" at bounding box center [103, 117] width 17 height 13
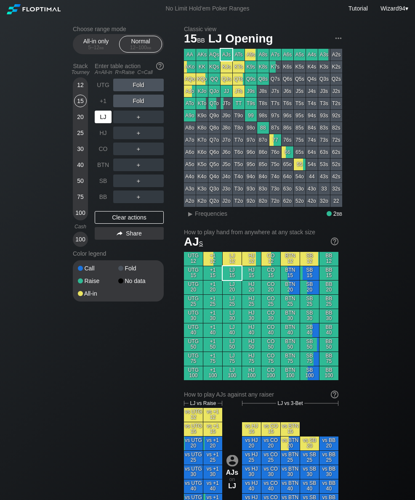
click at [104, 123] on div "LJ" at bounding box center [103, 117] width 17 height 13
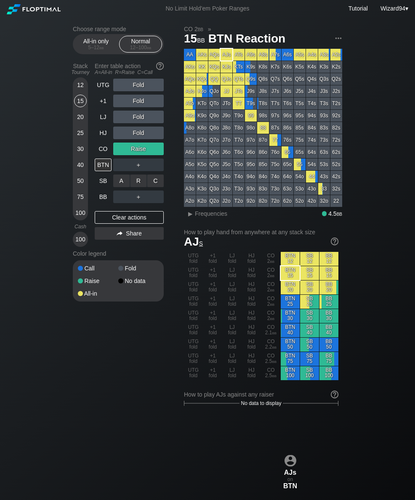
click at [138, 183] on div "R ✕" at bounding box center [138, 181] width 16 height 13
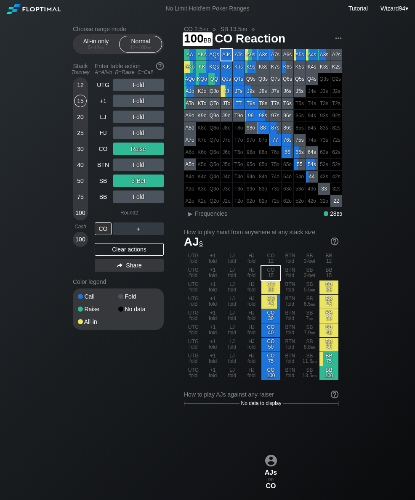
click at [141, 226] on div "＋" at bounding box center [138, 228] width 50 height 19
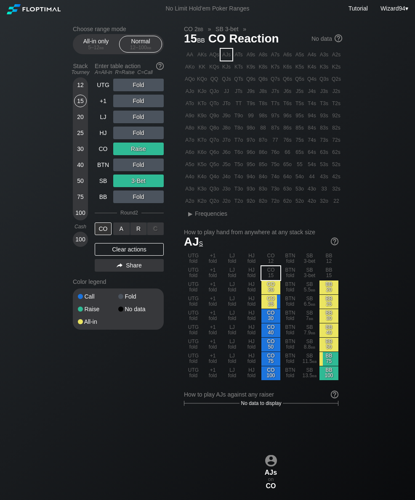
click at [132, 235] on div "R ✕" at bounding box center [138, 229] width 16 height 13
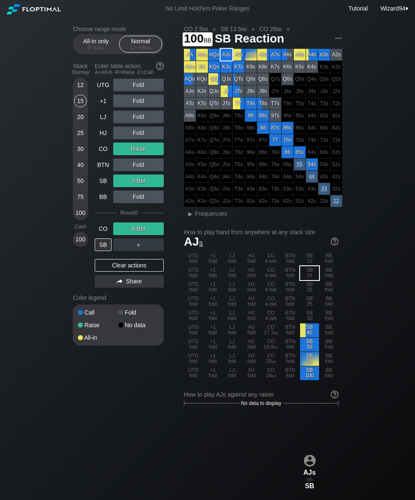
click at [80, 215] on div "100" at bounding box center [80, 213] width 13 height 13
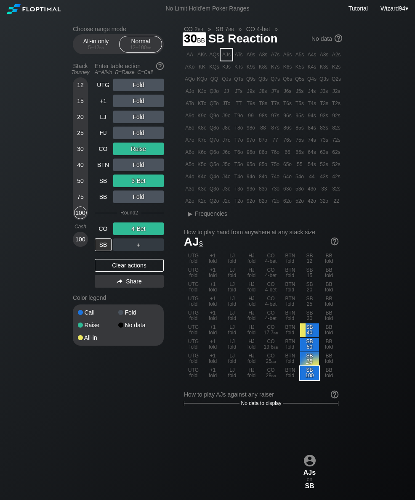
click at [81, 154] on div "30" at bounding box center [80, 149] width 13 height 13
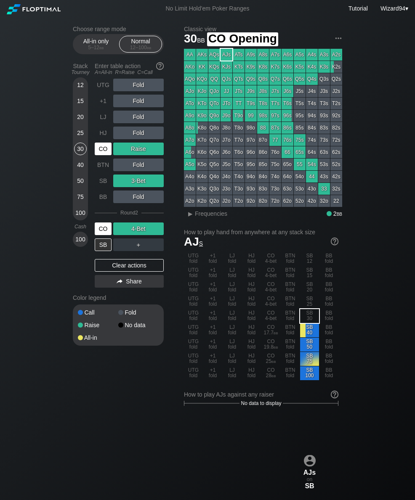
click at [98, 152] on div "CO" at bounding box center [103, 149] width 17 height 13
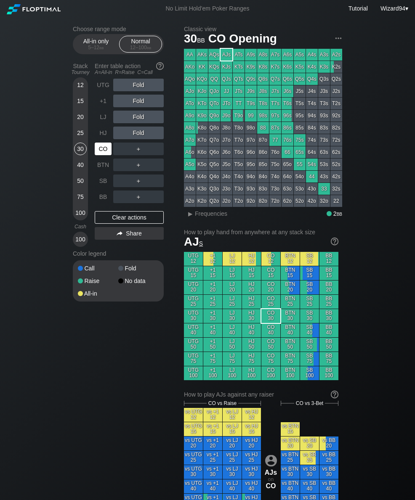
click at [104, 154] on div "CO" at bounding box center [103, 149] width 17 height 13
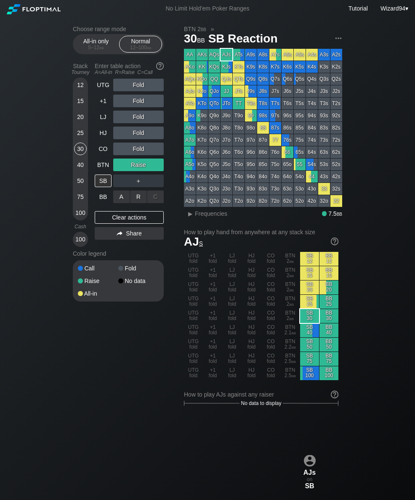
click at [133, 203] on div "R ✕" at bounding box center [138, 197] width 16 height 13
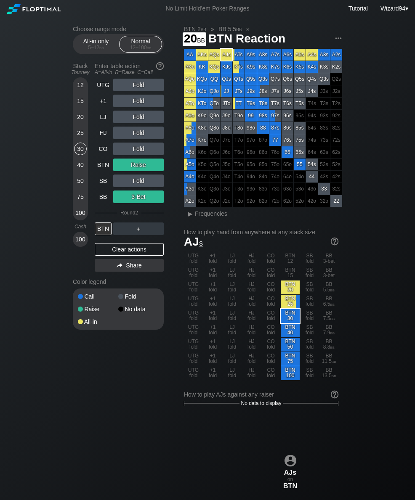
click at [77, 122] on div "20" at bounding box center [80, 117] width 13 height 13
click at [98, 91] on div "UTG" at bounding box center [103, 85] width 17 height 13
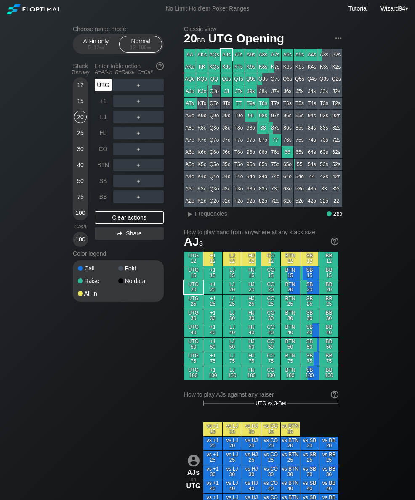
click at [101, 90] on div "UTG" at bounding box center [103, 85] width 17 height 13
click at [102, 90] on div "UTG" at bounding box center [103, 85] width 17 height 13
click at [97, 88] on div "UTG" at bounding box center [103, 85] width 17 height 13
click at [77, 107] on div "15" at bounding box center [80, 101] width 13 height 13
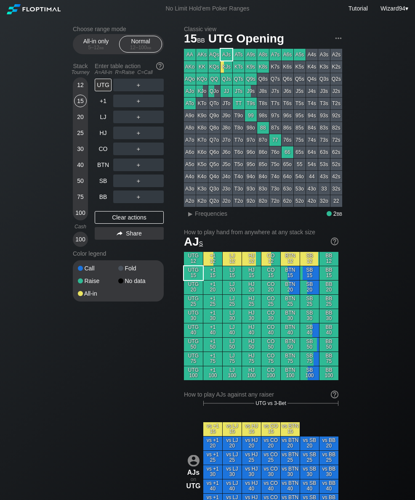
click at [77, 107] on div "15" at bounding box center [80, 101] width 13 height 13
click at [79, 123] on div "20" at bounding box center [80, 117] width 13 height 13
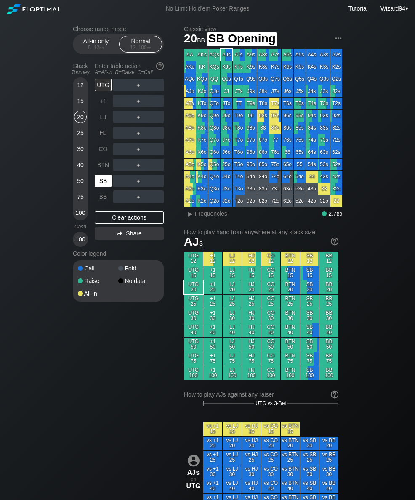
click at [103, 186] on div "SB" at bounding box center [103, 181] width 17 height 13
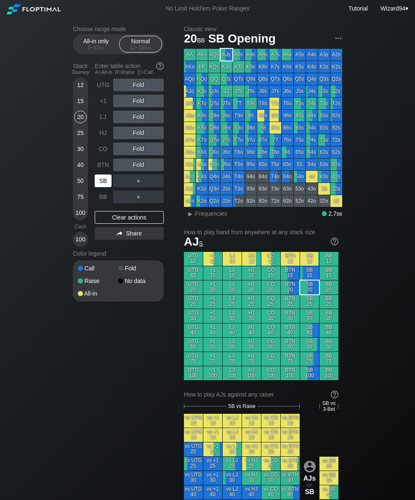
click at [101, 181] on div "SB" at bounding box center [103, 181] width 17 height 13
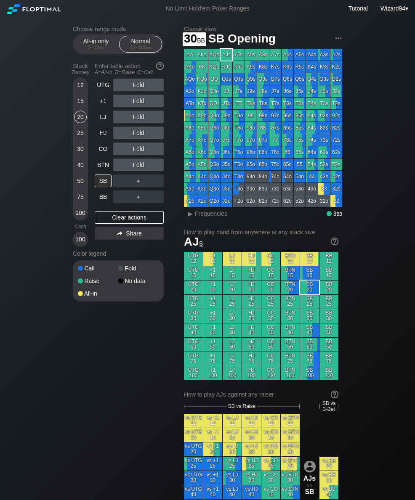
click at [75, 154] on div "30" at bounding box center [80, 149] width 13 height 13
click at [134, 153] on div "R ✕" at bounding box center [138, 149] width 16 height 13
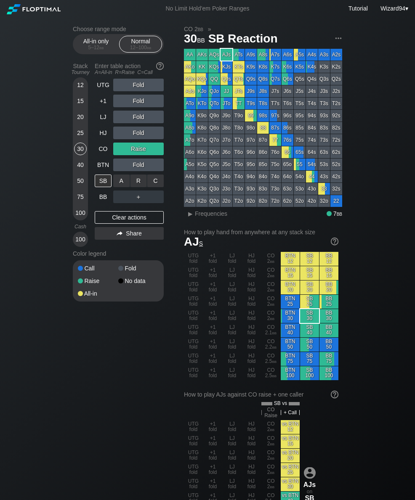
click at [154, 182] on div "C ✕" at bounding box center [155, 181] width 16 height 13
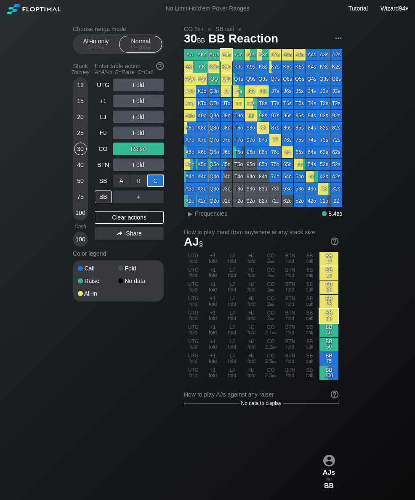
click at [79, 137] on div "25" at bounding box center [80, 133] width 13 height 13
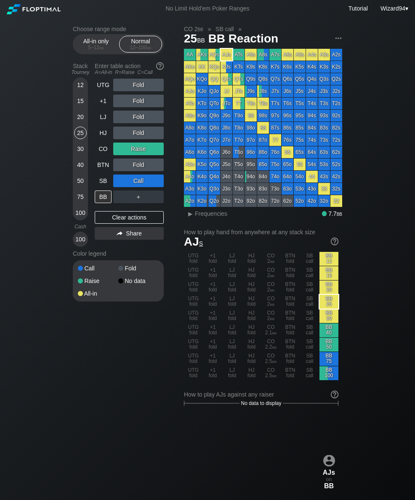
click at [79, 137] on div "25" at bounding box center [80, 133] width 13 height 13
click at [103, 138] on div "HJ" at bounding box center [103, 133] width 17 height 13
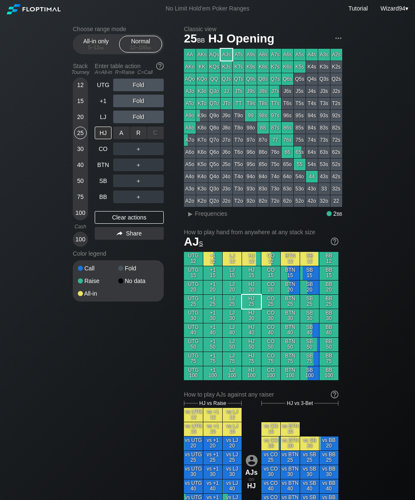
click at [138, 134] on div "R ✕" at bounding box center [138, 133] width 16 height 13
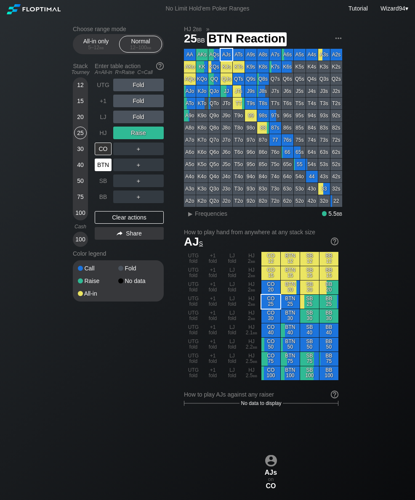
click at [105, 162] on div "BTN" at bounding box center [103, 165] width 17 height 13
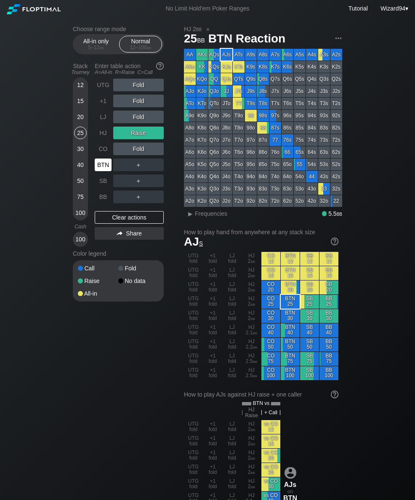
click at [83, 48] on div "5 – 12 bb" at bounding box center [95, 48] width 35 height 6
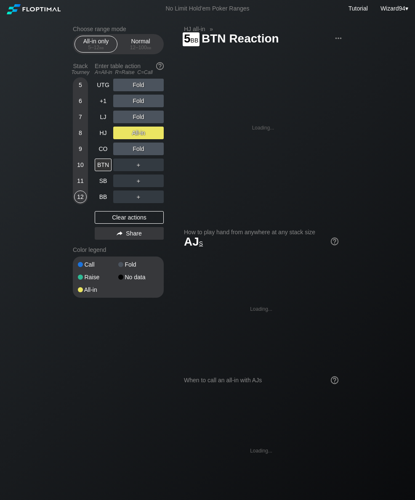
click at [78, 91] on div "5" at bounding box center [80, 85] width 13 height 13
click at [101, 136] on div "HJ" at bounding box center [103, 133] width 17 height 13
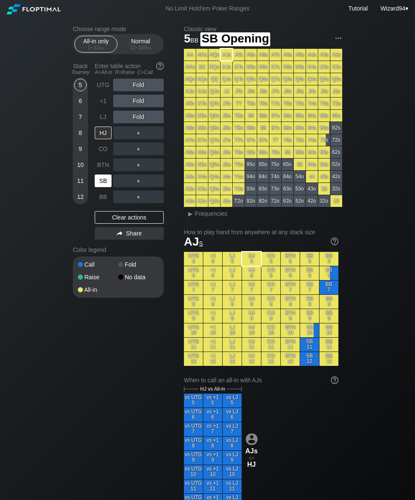
click at [102, 186] on div "SB" at bounding box center [103, 181] width 17 height 13
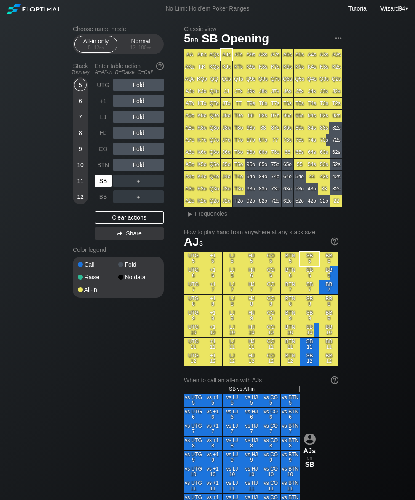
click at [99, 186] on div "SB" at bounding box center [103, 181] width 17 height 13
click at [130, 47] on div "12 – 100 bb" at bounding box center [140, 48] width 35 height 6
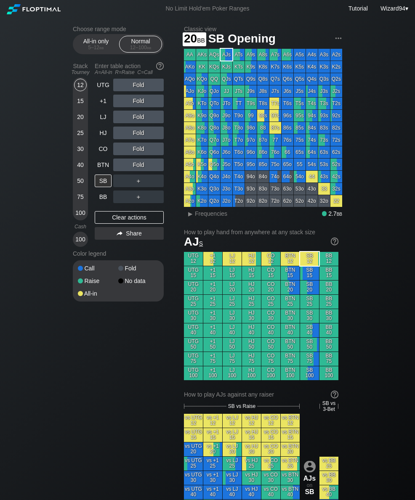
click at [81, 118] on div "20" at bounding box center [80, 117] width 13 height 13
click at [138, 136] on div "R ✕" at bounding box center [138, 133] width 16 height 13
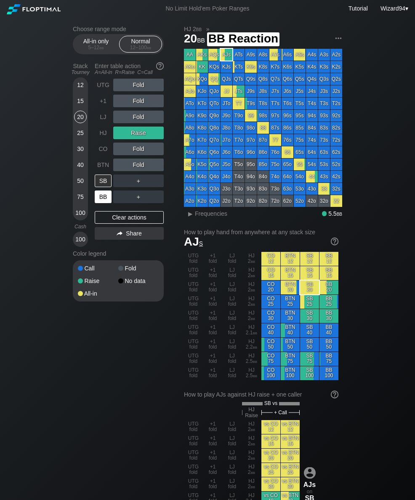
click at [100, 200] on div "BB" at bounding box center [103, 197] width 17 height 13
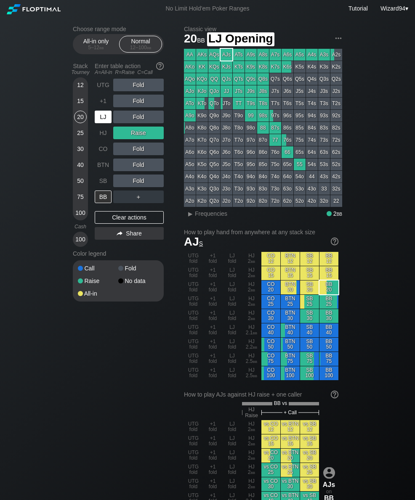
click at [110, 122] on div "LJ" at bounding box center [103, 117] width 17 height 13
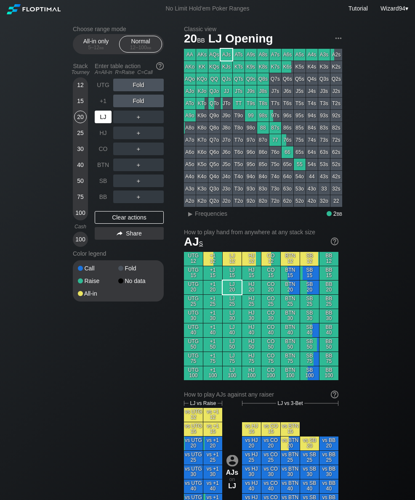
click at [104, 119] on div "LJ" at bounding box center [103, 117] width 17 height 13
click at [139, 123] on div "R ✕" at bounding box center [138, 117] width 16 height 13
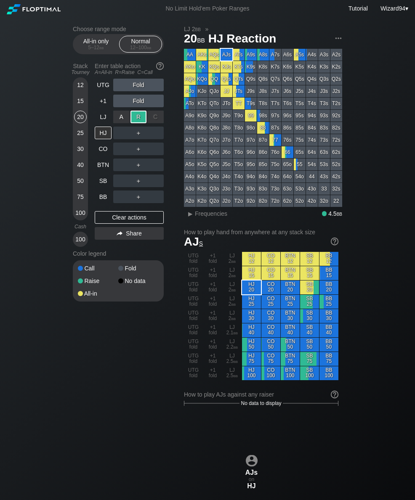
click at [105, 201] on div "BB" at bounding box center [103, 197] width 17 height 13
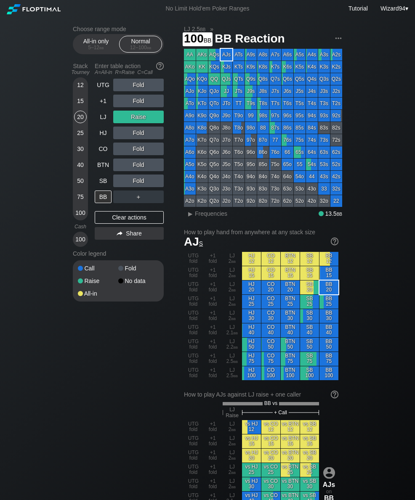
click at [79, 217] on div "100" at bounding box center [80, 213] width 13 height 13
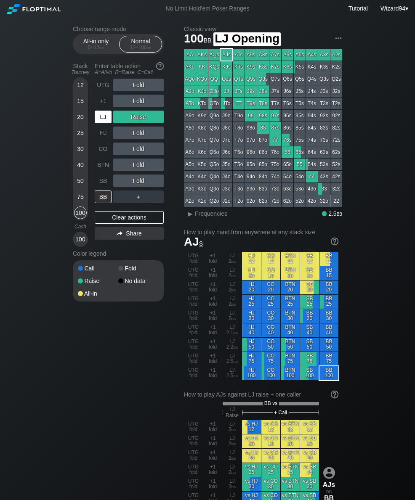
click at [101, 119] on div "LJ" at bounding box center [103, 117] width 17 height 13
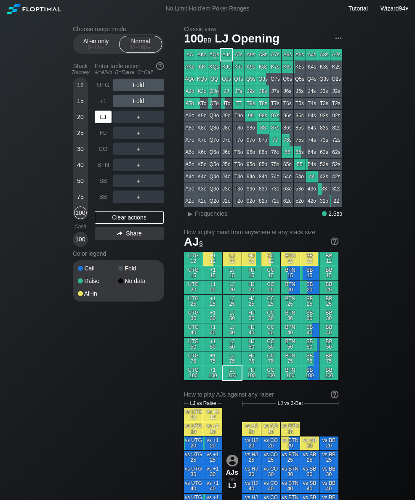
click at [102, 154] on div "CO" at bounding box center [103, 149] width 17 height 13
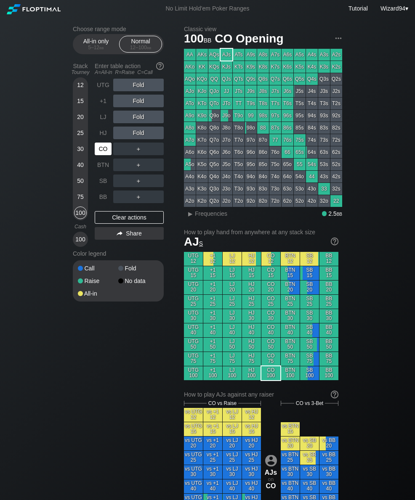
click at [98, 151] on div "CO" at bounding box center [103, 149] width 17 height 13
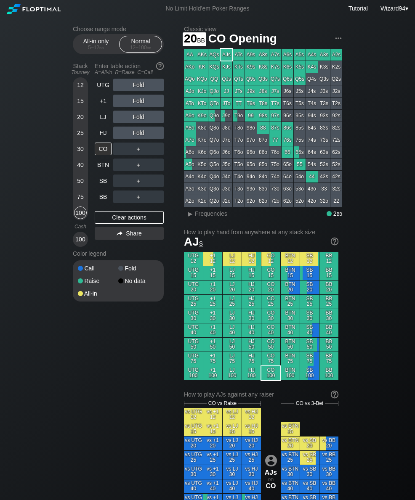
click at [79, 123] on div "20" at bounding box center [80, 117] width 13 height 13
click at [98, 79] on div "Enter table action A=All-in R=Raise C=Call" at bounding box center [129, 68] width 69 height 19
click at [106, 88] on div "UTG" at bounding box center [103, 85] width 17 height 13
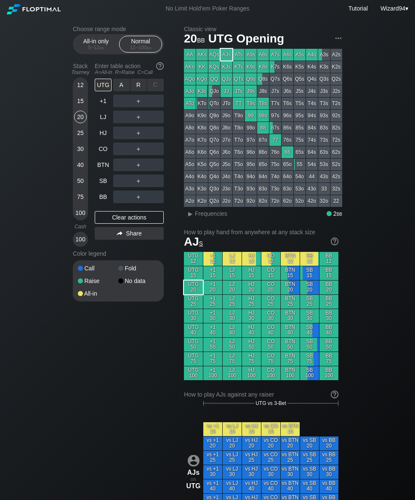
click at [132, 86] on div "R ✕" at bounding box center [138, 85] width 16 height 13
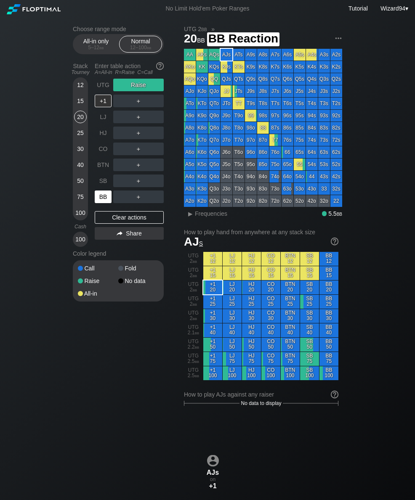
click at [97, 199] on div "BB" at bounding box center [103, 197] width 17 height 13
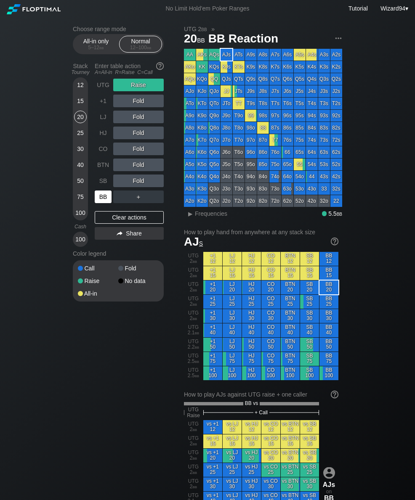
click at [100, 203] on div "BB" at bounding box center [103, 197] width 17 height 13
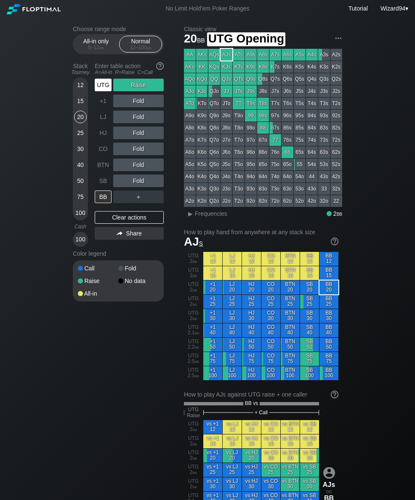
click at [98, 90] on div "UTG" at bounding box center [103, 85] width 17 height 13
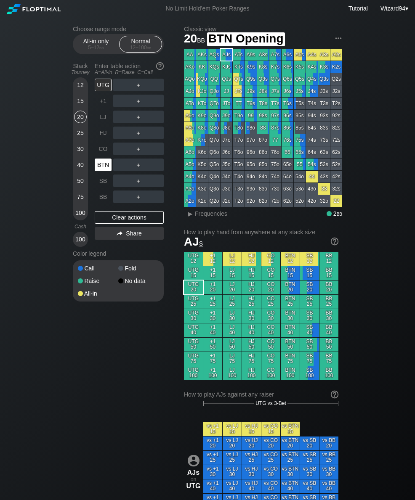
click at [101, 171] on div "BTN" at bounding box center [103, 165] width 17 height 13
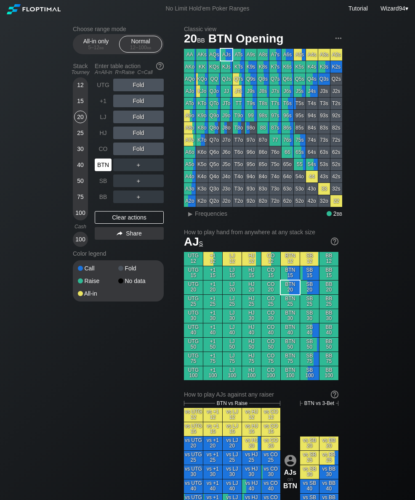
click at [83, 154] on div "30" at bounding box center [80, 149] width 13 height 13
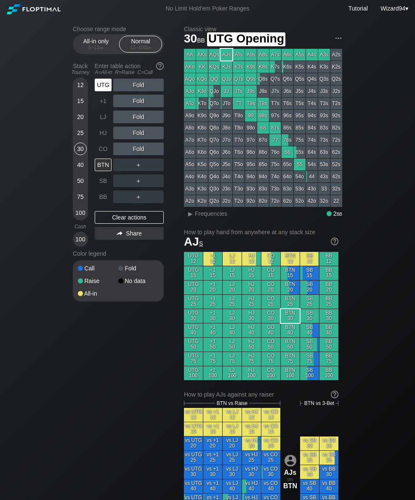
click at [104, 85] on div "UTG" at bounding box center [103, 85] width 17 height 13
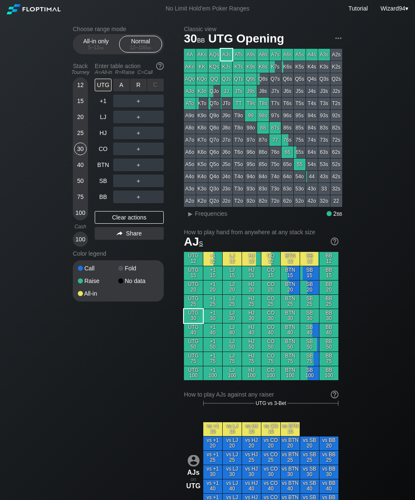
click at [136, 90] on div "R ✕" at bounding box center [138, 85] width 16 height 13
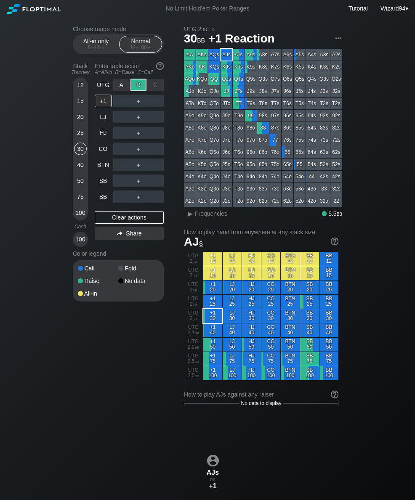
click at [105, 202] on div "BB" at bounding box center [103, 197] width 17 height 13
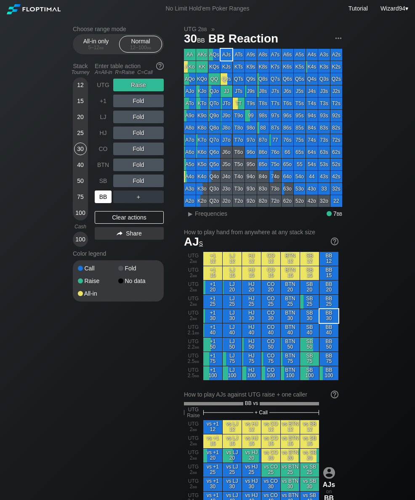
click at [102, 202] on div "BB" at bounding box center [103, 197] width 17 height 13
click at [85, 45] on div "All-in only 5 – 12 bb" at bounding box center [96, 44] width 39 height 16
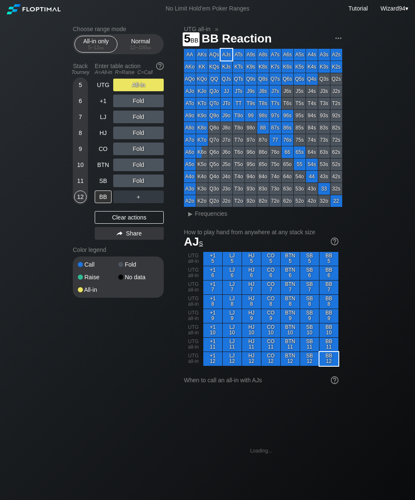
click at [82, 91] on div "5" at bounding box center [80, 85] width 13 height 13
click at [108, 89] on div "UTG" at bounding box center [103, 85] width 17 height 13
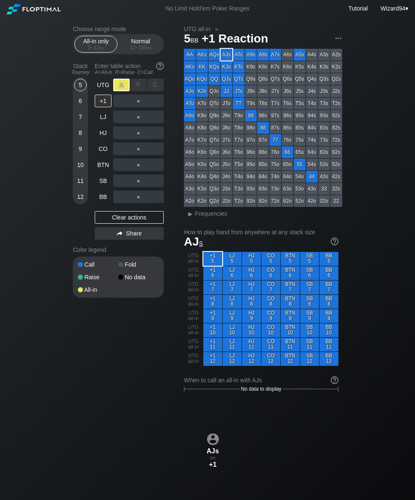
click at [103, 203] on div "BB" at bounding box center [103, 197] width 17 height 13
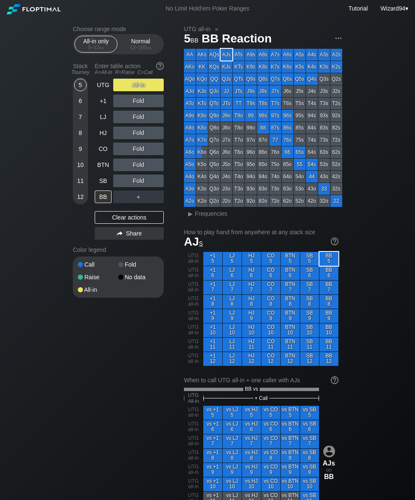
click at [140, 48] on div "12 – 100 bb" at bounding box center [140, 48] width 35 height 6
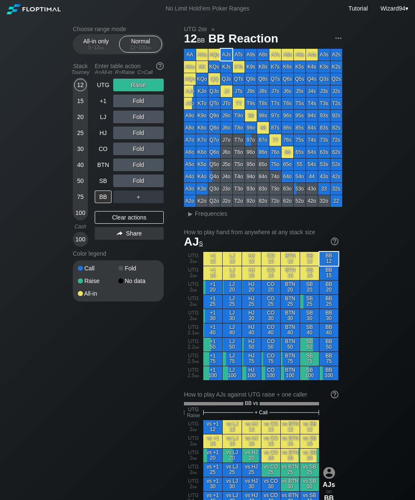
click at [80, 123] on div "20" at bounding box center [80, 117] width 13 height 13
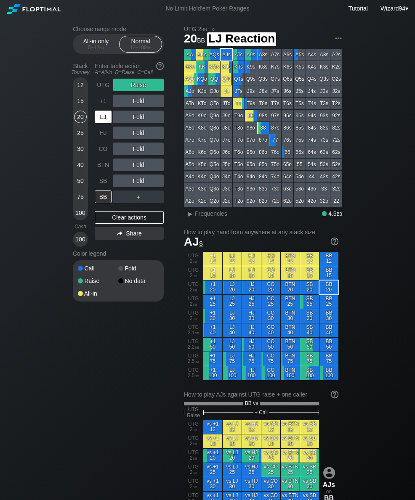
click at [101, 125] on div "LJ" at bounding box center [104, 117] width 19 height 16
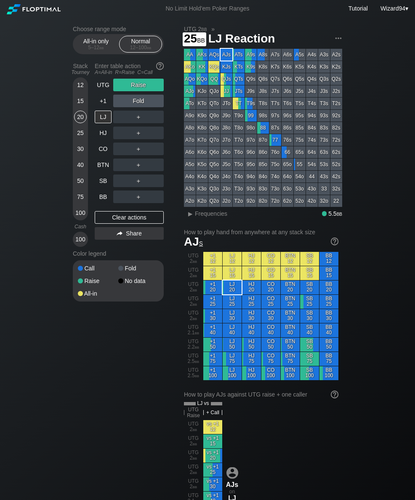
click at [80, 131] on div "25" at bounding box center [80, 133] width 13 height 13
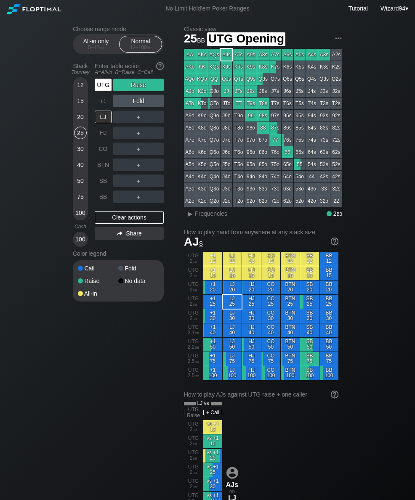
click at [99, 90] on div "UTG" at bounding box center [103, 85] width 17 height 13
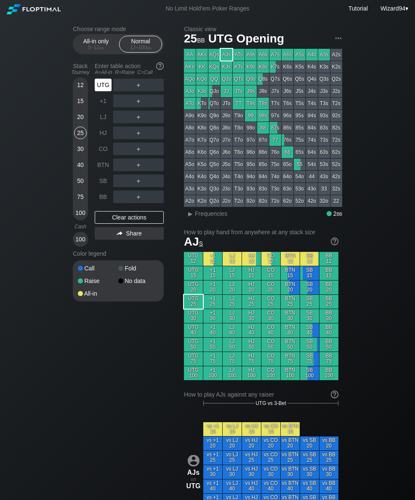
click at [106, 87] on div "UTG" at bounding box center [103, 85] width 17 height 13
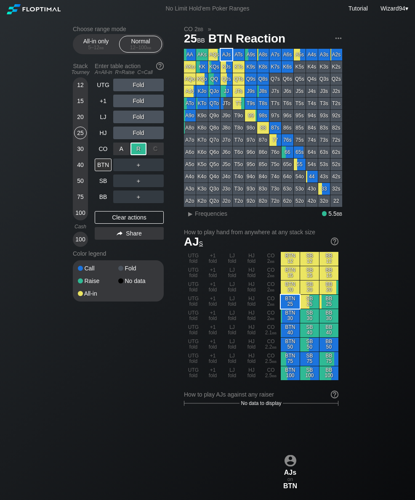
click at [80, 123] on div "20" at bounding box center [80, 117] width 13 height 13
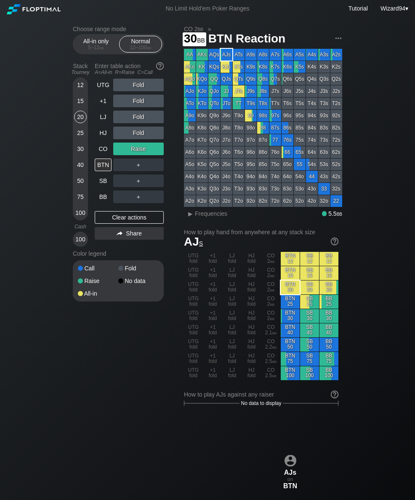
click at [81, 152] on div "30" at bounding box center [80, 149] width 13 height 13
click at [106, 154] on div "CO" at bounding box center [103, 149] width 17 height 13
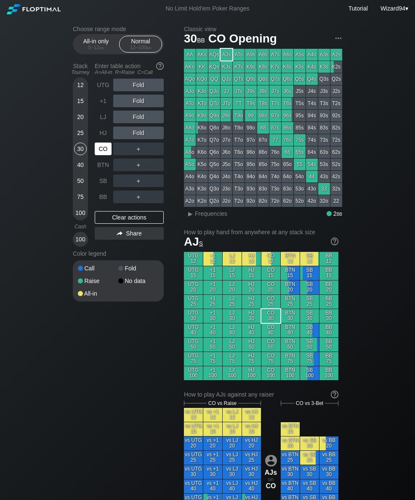
click at [106, 154] on div "CO" at bounding box center [103, 149] width 17 height 13
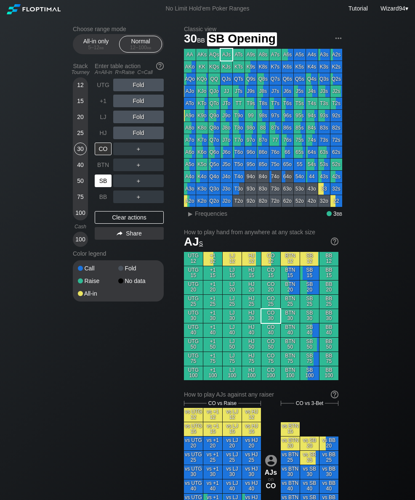
click at [102, 187] on div "SB" at bounding box center [103, 181] width 17 height 13
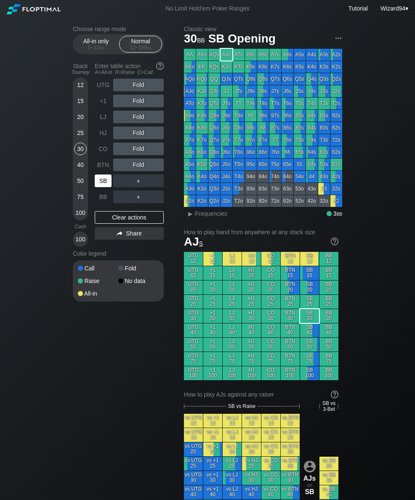
click at [101, 185] on div "SB" at bounding box center [103, 181] width 17 height 13
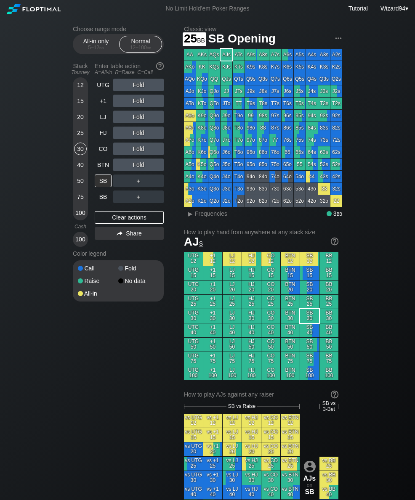
click at [77, 139] on div "25" at bounding box center [80, 133] width 13 height 13
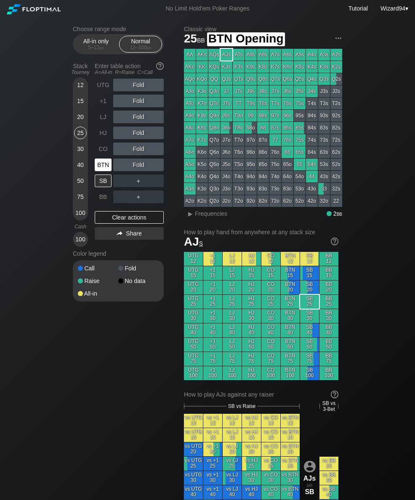
click at [102, 171] on div "BTN" at bounding box center [103, 165] width 17 height 13
click at [101, 171] on div "BTN" at bounding box center [103, 165] width 17 height 13
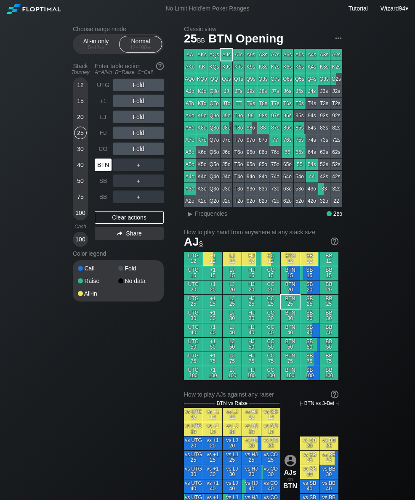
click at [99, 171] on div "BTN" at bounding box center [103, 165] width 17 height 13
click at [105, 187] on div "SB" at bounding box center [103, 181] width 17 height 13
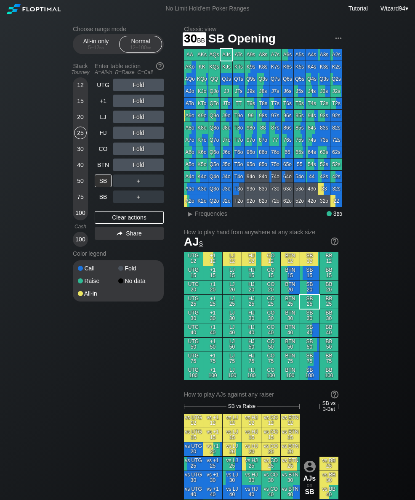
click at [83, 151] on div "30" at bounding box center [80, 149] width 13 height 13
click at [157, 185] on div "C ✕" at bounding box center [155, 181] width 16 height 13
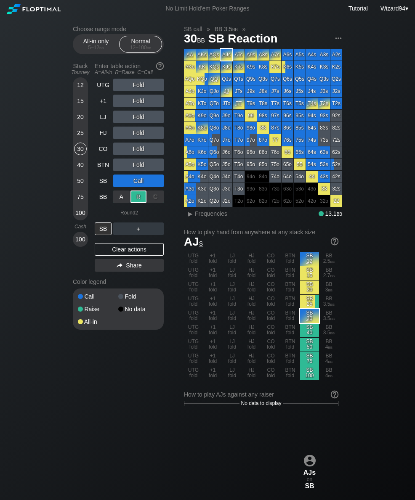
click at [78, 123] on div "20" at bounding box center [80, 117] width 13 height 13
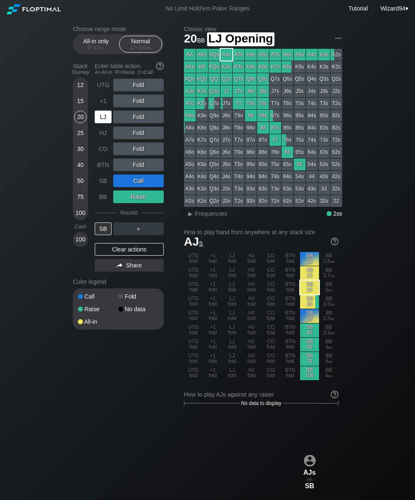
click at [99, 123] on div "LJ" at bounding box center [103, 117] width 17 height 13
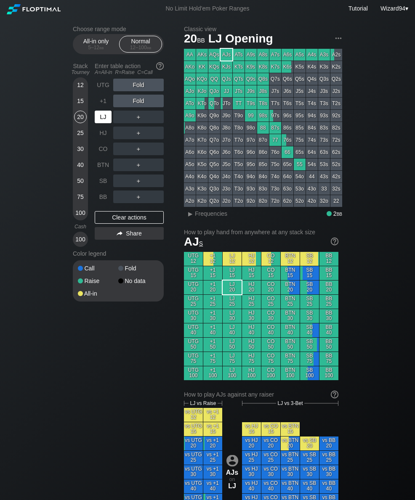
click at [104, 117] on div "LJ" at bounding box center [103, 117] width 17 height 13
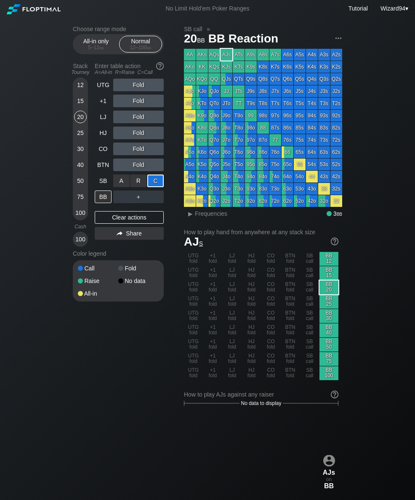
click at [78, 123] on div "20" at bounding box center [80, 117] width 13 height 13
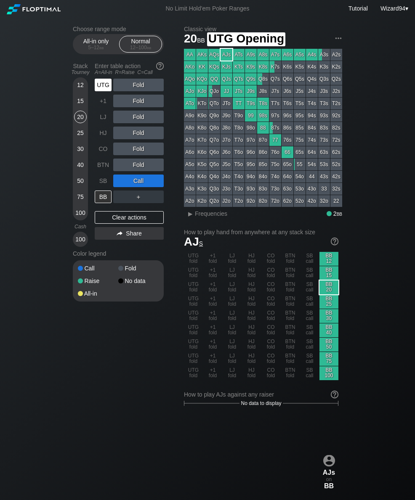
click at [100, 91] on div "UTG" at bounding box center [103, 85] width 17 height 13
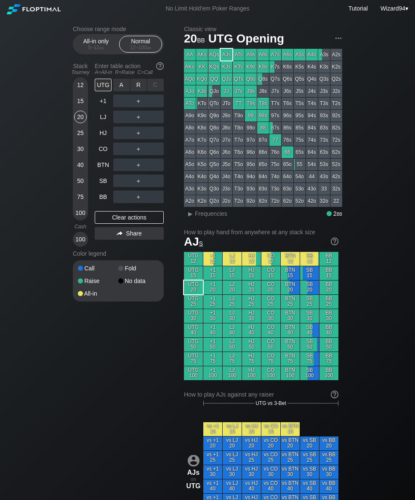
click at [142, 88] on div "R ✕" at bounding box center [138, 85] width 16 height 13
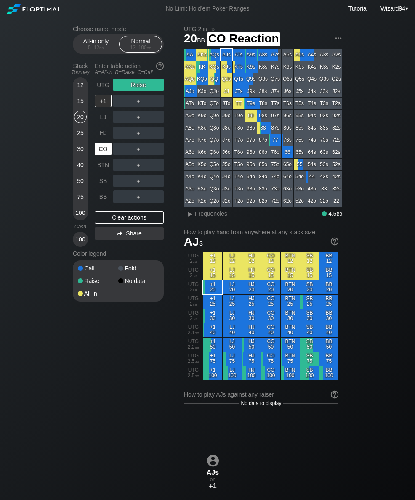
click at [107, 154] on div "CO" at bounding box center [103, 149] width 17 height 13
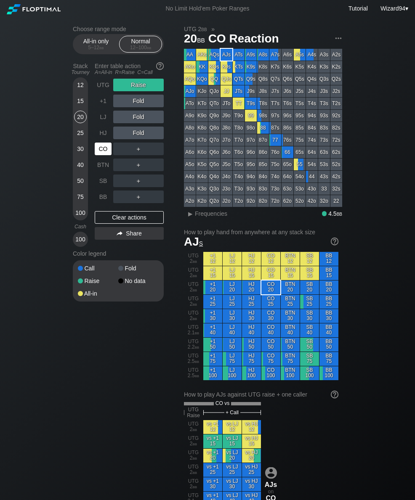
click at [105, 151] on div "CO" at bounding box center [103, 149] width 17 height 13
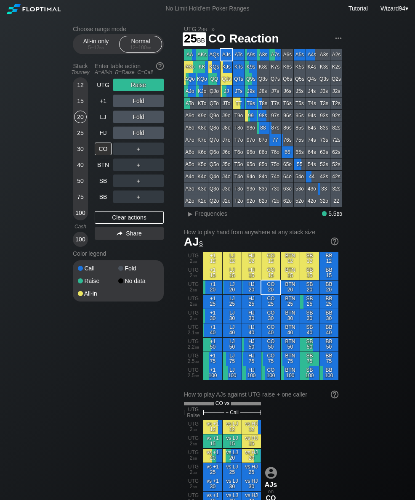
click at [77, 135] on div "25" at bounding box center [80, 133] width 13 height 13
click at [104, 169] on div "BTN" at bounding box center [103, 165] width 17 height 13
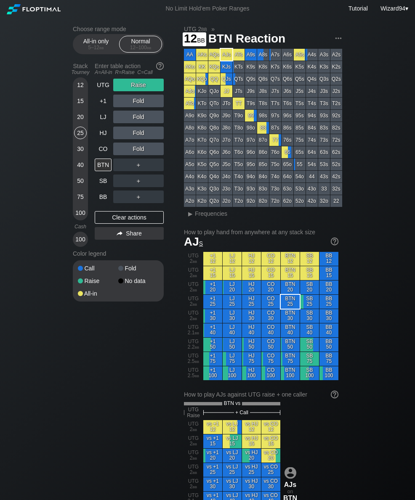
click at [82, 91] on div "12" at bounding box center [80, 85] width 13 height 13
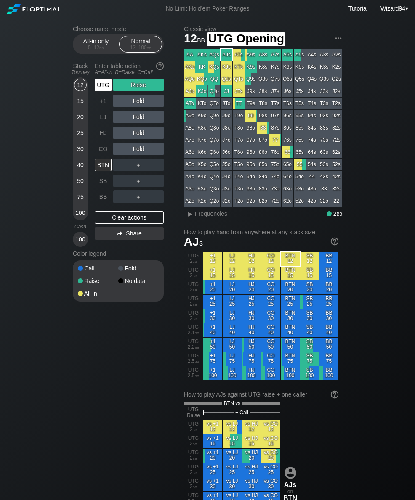
click at [103, 91] on div "UTG" at bounding box center [103, 85] width 17 height 13
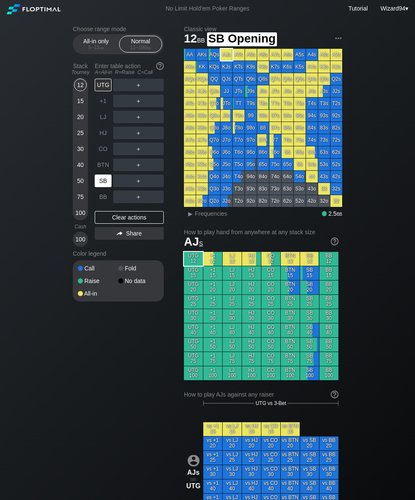
click at [98, 187] on div "SB" at bounding box center [103, 181] width 17 height 13
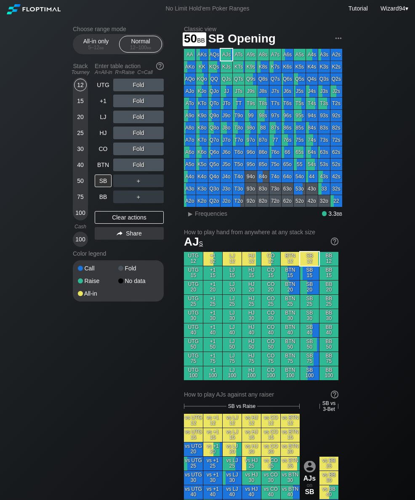
click at [83, 190] on div "50" at bounding box center [80, 183] width 13 height 16
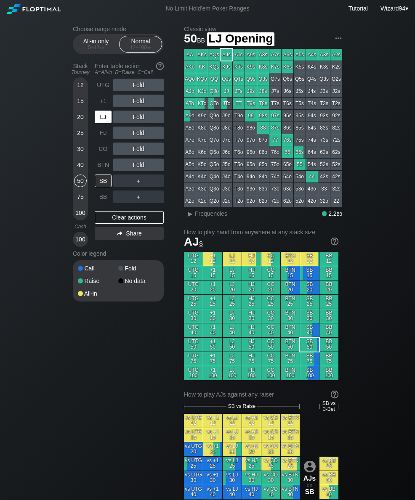
click at [100, 120] on div "LJ" at bounding box center [103, 117] width 17 height 13
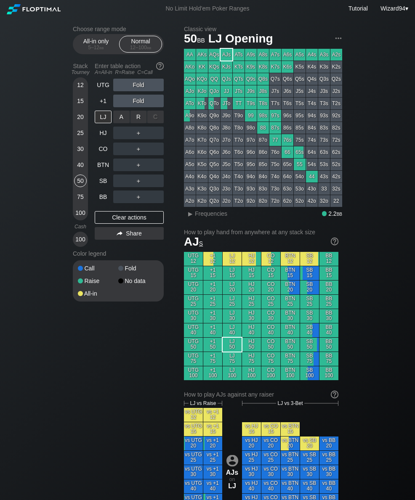
click at [138, 121] on div "R ✕" at bounding box center [138, 117] width 16 height 13
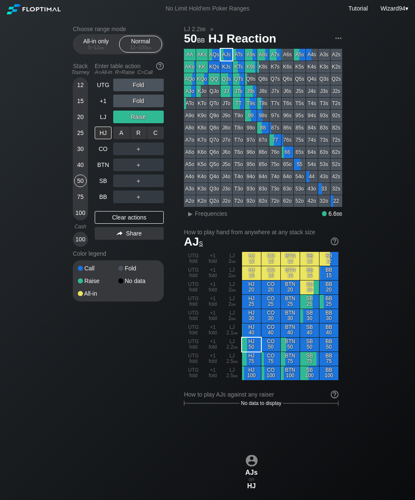
click at [137, 139] on div "R ✕" at bounding box center [138, 133] width 16 height 13
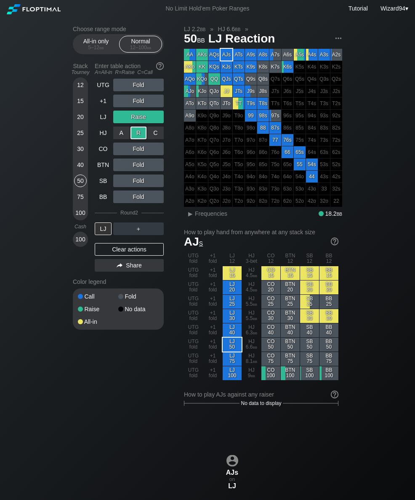
click at [101, 118] on div "LJ" at bounding box center [103, 117] width 17 height 13
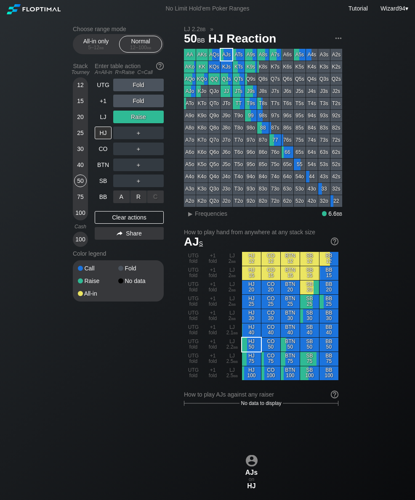
click at [138, 199] on div "R ✕" at bounding box center [138, 197] width 16 height 13
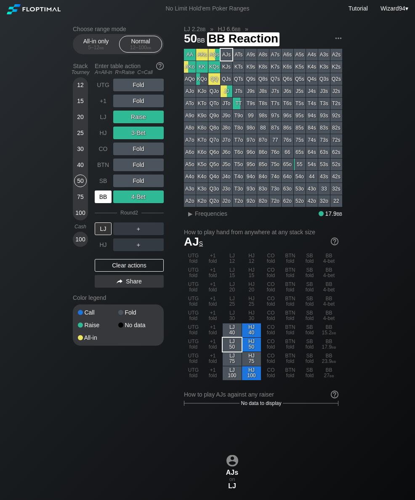
click at [104, 203] on div "BB" at bounding box center [103, 197] width 17 height 13
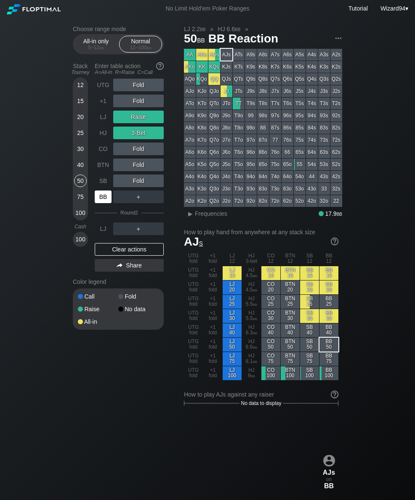
click at [99, 234] on div "LJ" at bounding box center [103, 229] width 17 height 13
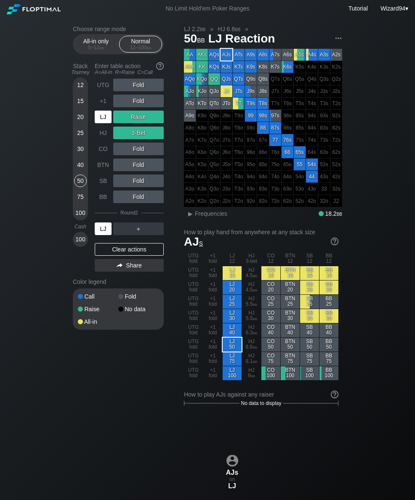
click at [81, 147] on div "30" at bounding box center [80, 149] width 13 height 13
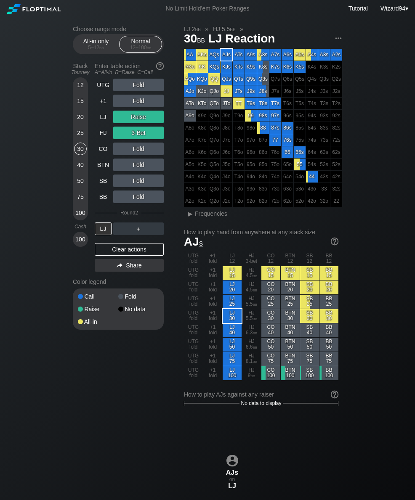
click at [78, 139] on div "25" at bounding box center [80, 133] width 13 height 13
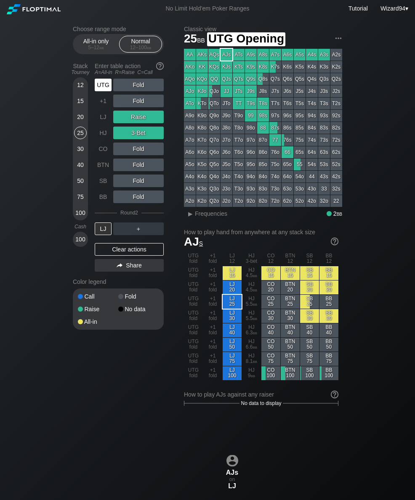
click at [101, 79] on div "Enter table action A=All-in R=Raise C=Call" at bounding box center [129, 68] width 69 height 19
click at [95, 91] on div "UTG" at bounding box center [103, 85] width 17 height 13
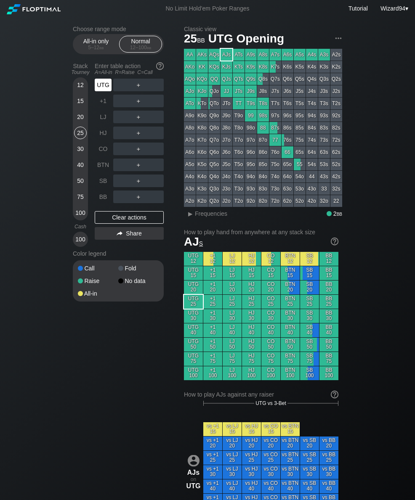
click at [98, 88] on div "UTG" at bounding box center [103, 85] width 17 height 13
click at [97, 91] on div "UTG" at bounding box center [103, 85] width 17 height 13
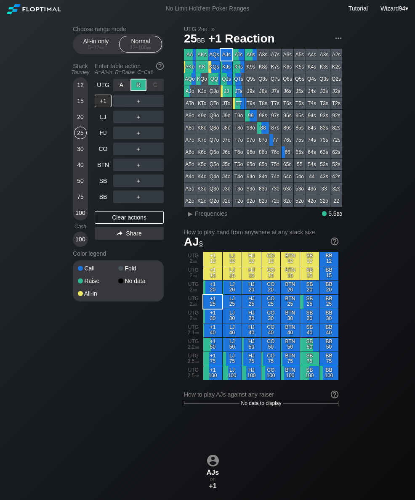
click at [103, 115] on div "LJ" at bounding box center [103, 117] width 17 height 13
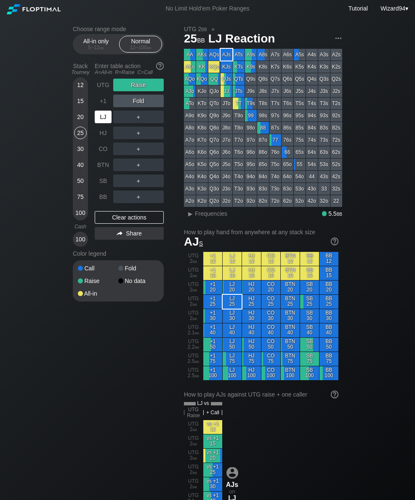
click at [81, 150] on div "30" at bounding box center [80, 149] width 13 height 13
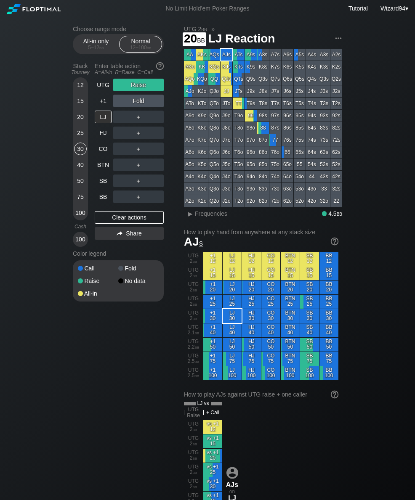
click at [74, 120] on div "20" at bounding box center [80, 117] width 13 height 13
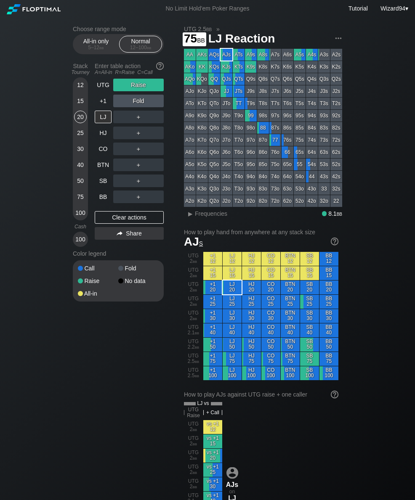
click at [75, 205] on div "75" at bounding box center [80, 199] width 13 height 16
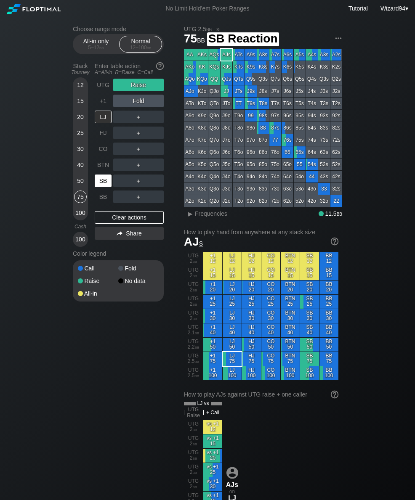
click at [103, 186] on div "SB" at bounding box center [103, 181] width 17 height 13
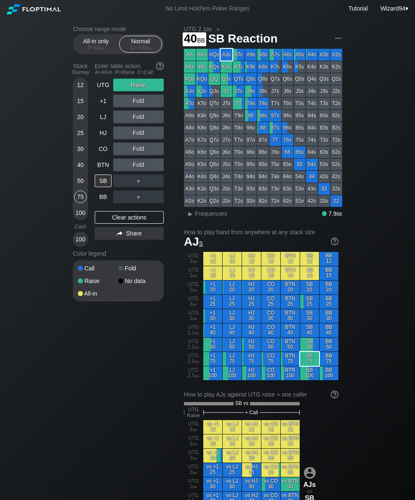
click at [75, 168] on div "40" at bounding box center [80, 165] width 13 height 13
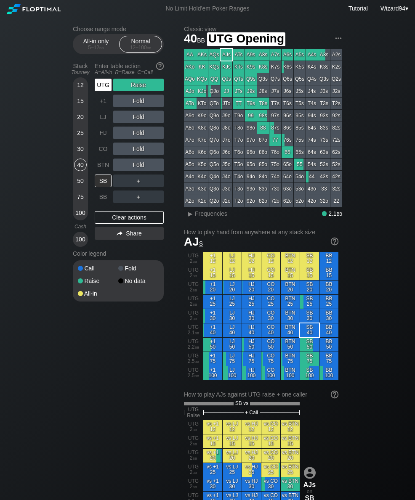
click at [100, 88] on div "UTG" at bounding box center [103, 85] width 17 height 13
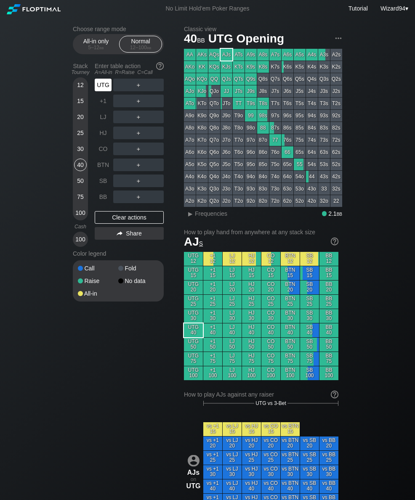
click at [104, 85] on div "UTG" at bounding box center [103, 85] width 17 height 13
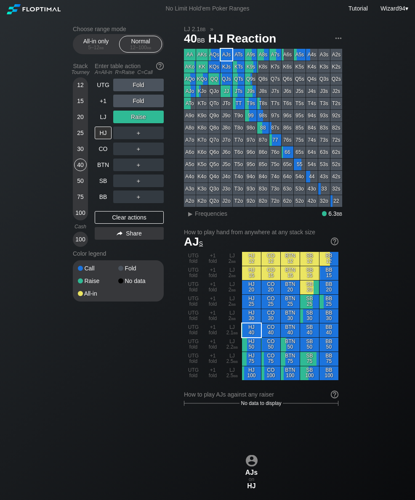
click at [96, 207] on div "UTG Fold +1 Fold LJ Raise HJ ＋ CO ＋ BTN ＋ SB ＋ BB ＋ Clear actions Share" at bounding box center [129, 163] width 69 height 168
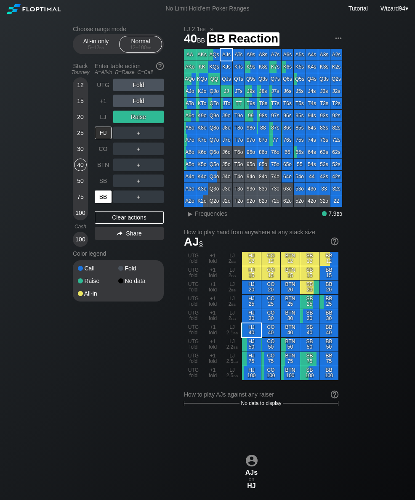
click at [98, 200] on div "BB" at bounding box center [103, 197] width 17 height 13
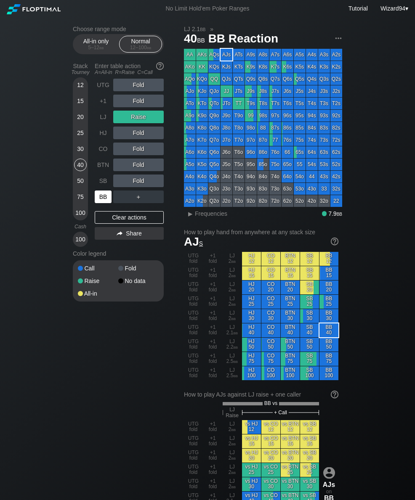
click at [98, 195] on div "BB" at bounding box center [103, 197] width 17 height 13
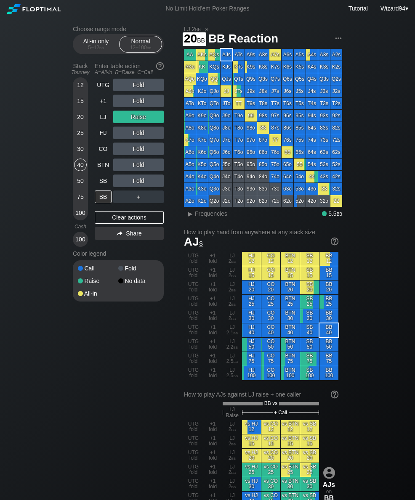
click at [75, 123] on div "20" at bounding box center [80, 117] width 13 height 13
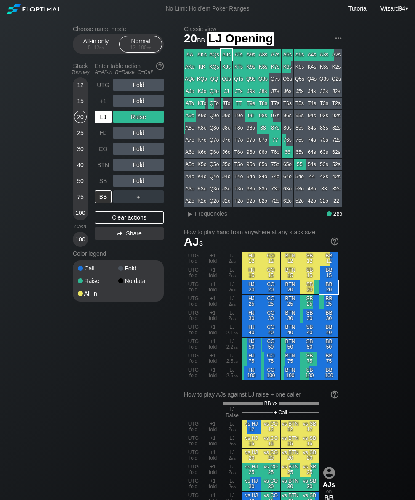
click at [106, 122] on div "LJ" at bounding box center [103, 117] width 17 height 13
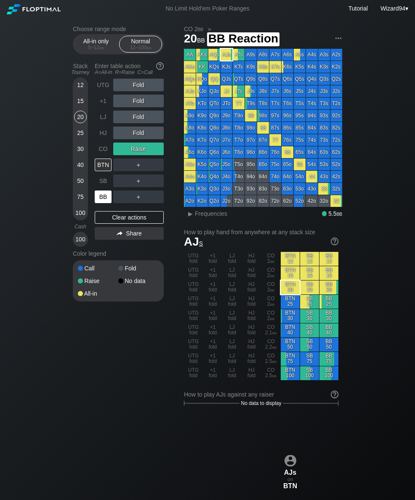
click at [98, 203] on div "BB" at bounding box center [103, 197] width 17 height 13
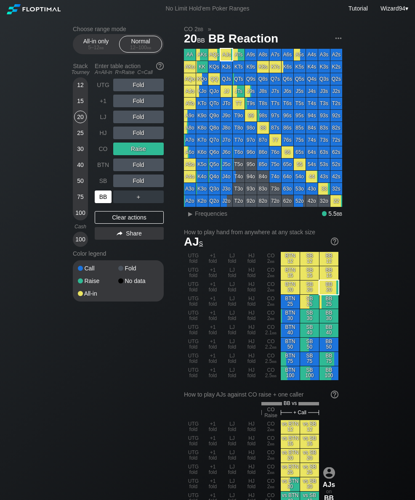
click at [100, 200] on div "BB" at bounding box center [103, 197] width 17 height 13
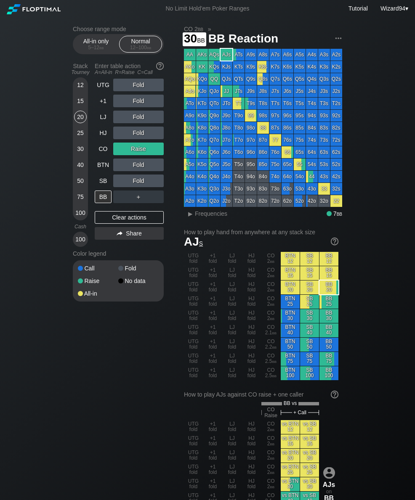
click at [77, 150] on div "30" at bounding box center [80, 149] width 13 height 13
click at [101, 104] on div "+1" at bounding box center [103, 101] width 17 height 13
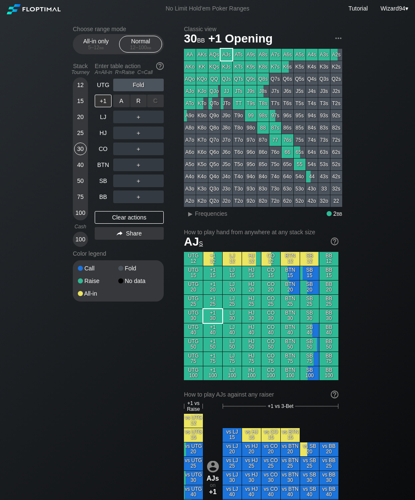
click at [140, 106] on div "R ✕" at bounding box center [138, 101] width 16 height 13
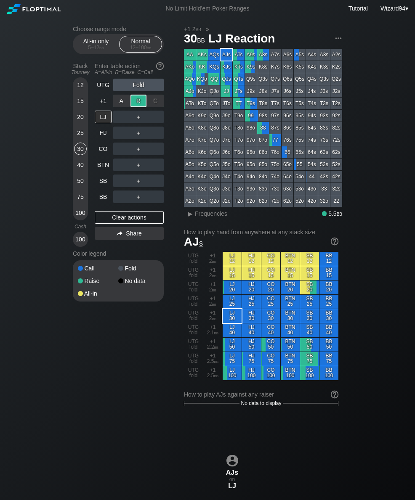
click at [103, 107] on div "+1" at bounding box center [103, 101] width 17 height 13
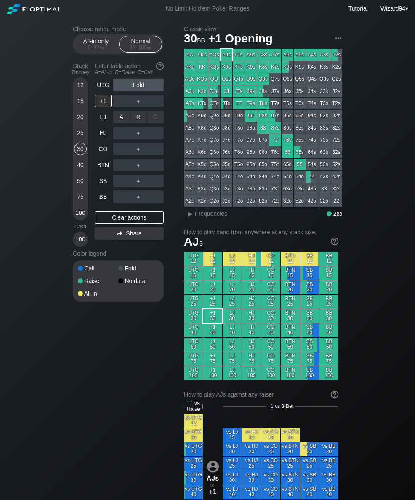
click at [136, 117] on div "R ✕" at bounding box center [138, 117] width 16 height 13
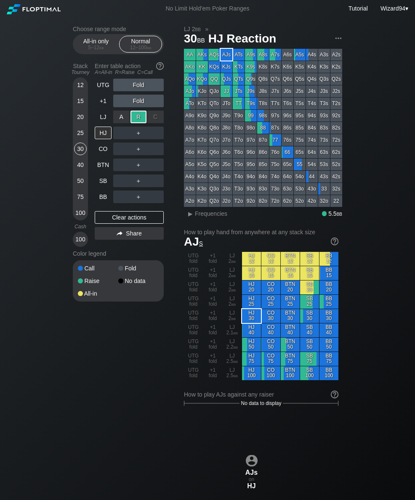
click at [102, 117] on div "LJ" at bounding box center [103, 117] width 17 height 13
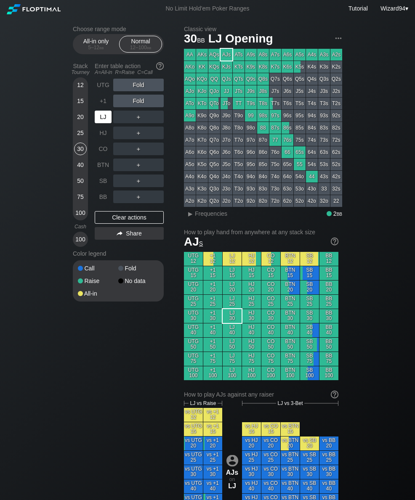
click at [104, 153] on div "CO" at bounding box center [103, 149] width 17 height 13
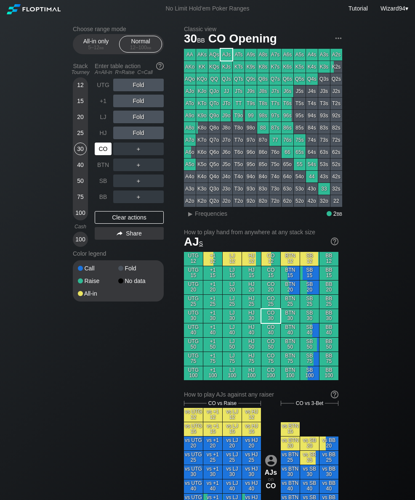
click at [100, 155] on div "CO" at bounding box center [103, 149] width 17 height 13
click at [80, 134] on div "25" at bounding box center [80, 133] width 13 height 13
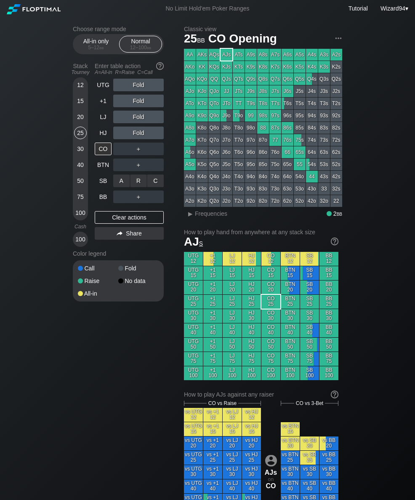
click at [159, 181] on div "C ✕" at bounding box center [155, 181] width 16 height 13
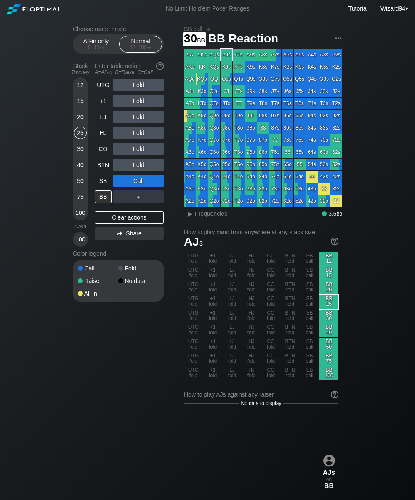
click at [76, 149] on div "30" at bounding box center [80, 149] width 13 height 13
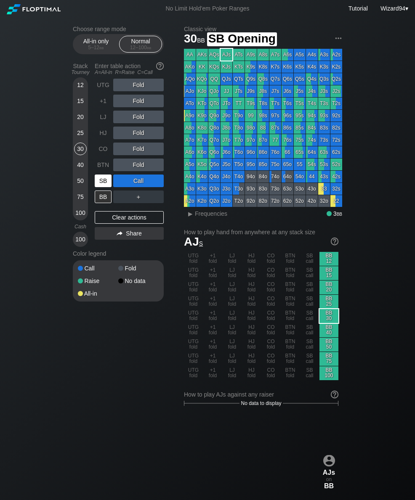
click at [100, 180] on div "SB" at bounding box center [103, 181] width 17 height 13
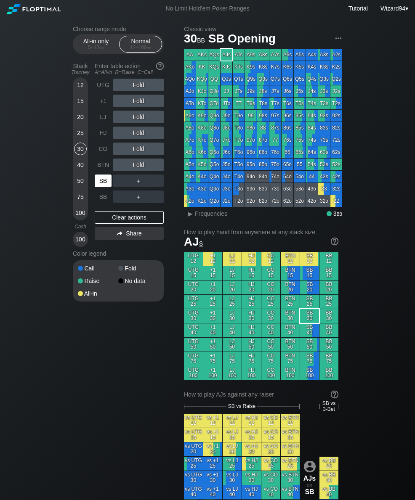
click at [103, 183] on div "SB" at bounding box center [103, 181] width 17 height 13
click at [100, 180] on div "SB" at bounding box center [103, 181] width 17 height 13
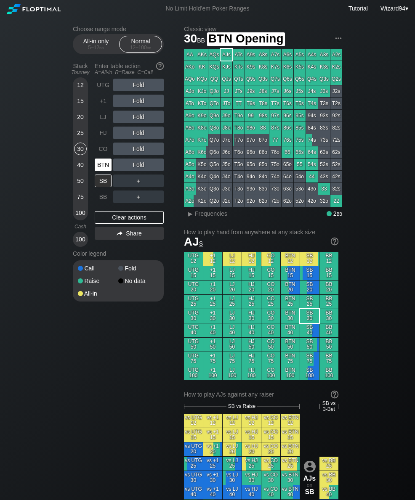
click at [101, 169] on div "BTN" at bounding box center [103, 165] width 17 height 13
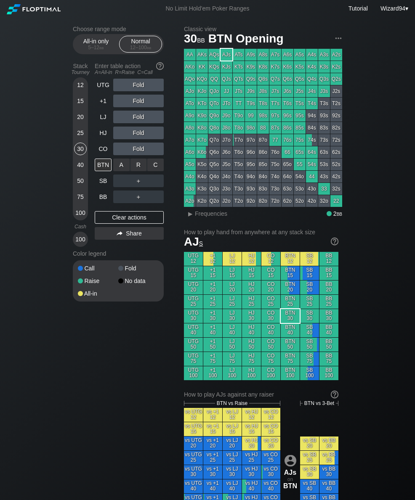
click at [140, 167] on div "R ✕" at bounding box center [138, 165] width 16 height 13
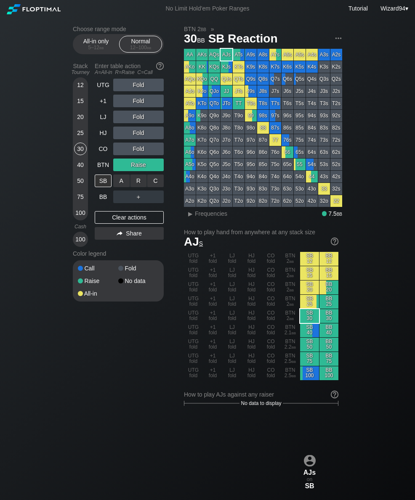
click at [138, 182] on div "R ✕" at bounding box center [138, 181] width 16 height 13
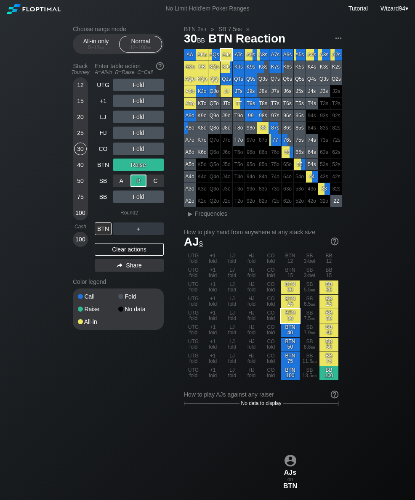
click at [76, 165] on div "40" at bounding box center [80, 165] width 13 height 13
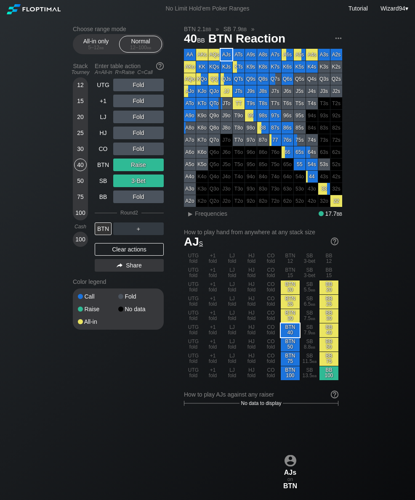
click at [80, 135] on div "25" at bounding box center [80, 133] width 13 height 13
